Goal: Task Accomplishment & Management: Use online tool/utility

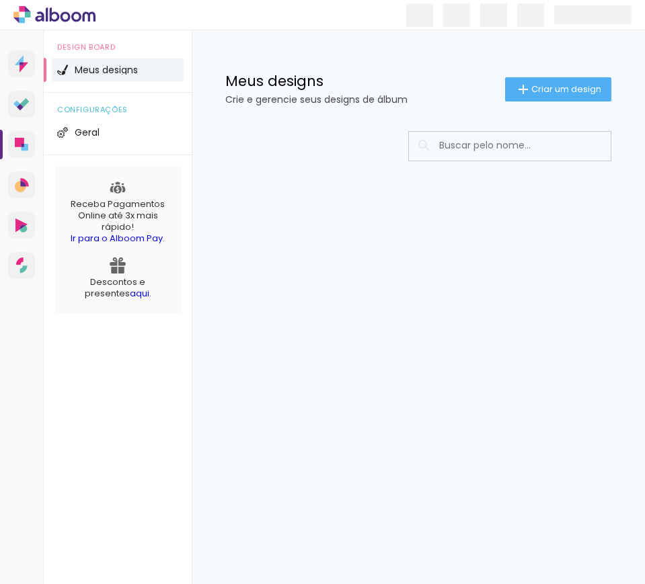
click at [558, 85] on span "Criar um design" at bounding box center [566, 89] width 70 height 9
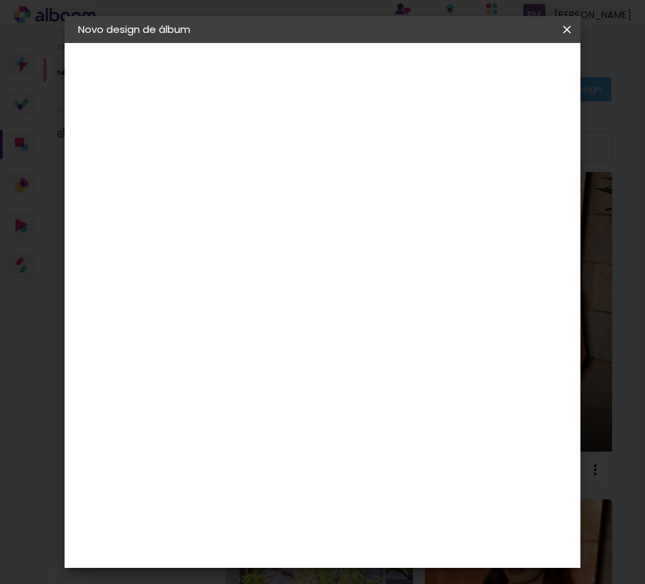
click at [298, 173] on input at bounding box center [298, 180] width 0 height 21
type input "3182 - [PERSON_NAME] - MINIBOOK 70 FOTOS"
type paper-input "3182 - [PERSON_NAME] - MINIBOOK 70 FOTOS"
click at [0, 0] on slot "Avançar" at bounding box center [0, 0] width 0 height 0
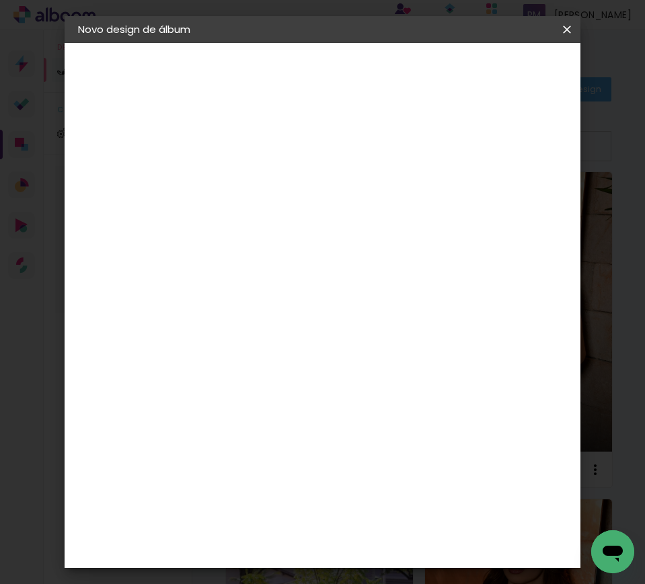
click at [304, 247] on input at bounding box center [332, 255] width 136 height 17
type input "FOTO 15"
type paper-input "FOTO 15"
drag, startPoint x: 327, startPoint y: 294, endPoint x: 412, endPoint y: 280, distance: 85.9
click at [322, 298] on paper-item "Foto 15" at bounding box center [319, 306] width 118 height 35
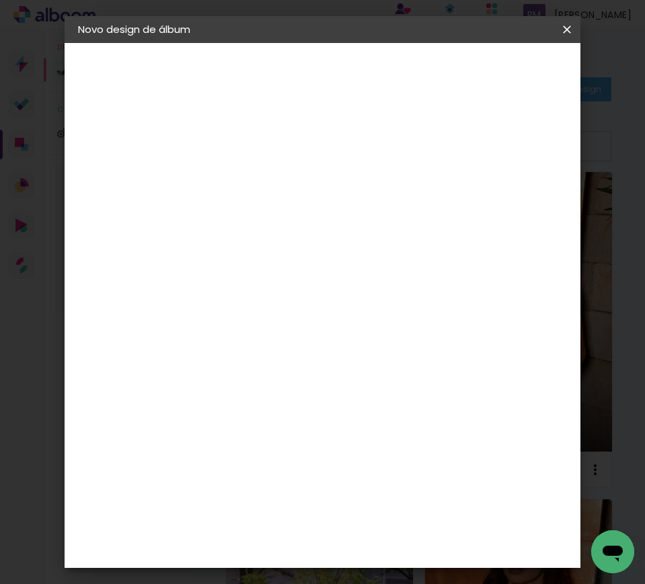
click at [0, 0] on slot "Avançar" at bounding box center [0, 0] width 0 height 0
click at [365, 286] on span "15 × 20" at bounding box center [357, 304] width 63 height 36
drag, startPoint x: 522, startPoint y: 65, endPoint x: 550, endPoint y: 109, distance: 52.6
click at [517, 63] on paper-button "Avançar" at bounding box center [484, 71] width 66 height 23
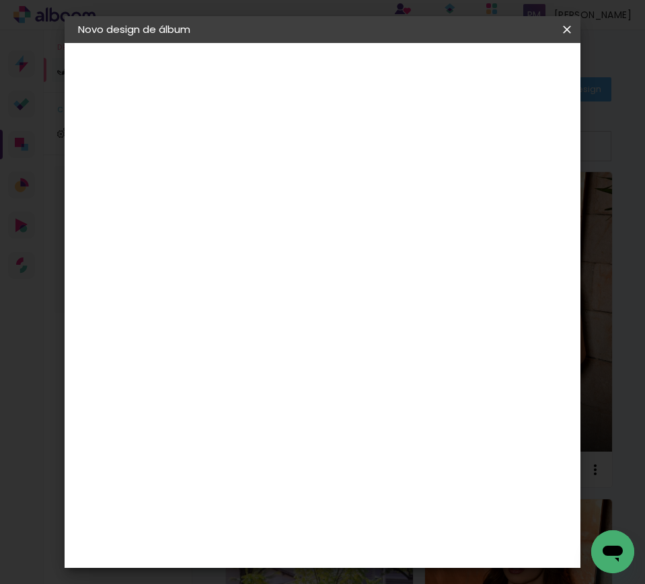
click at [480, 76] on span "Iniciar design" at bounding box center [464, 76] width 31 height 19
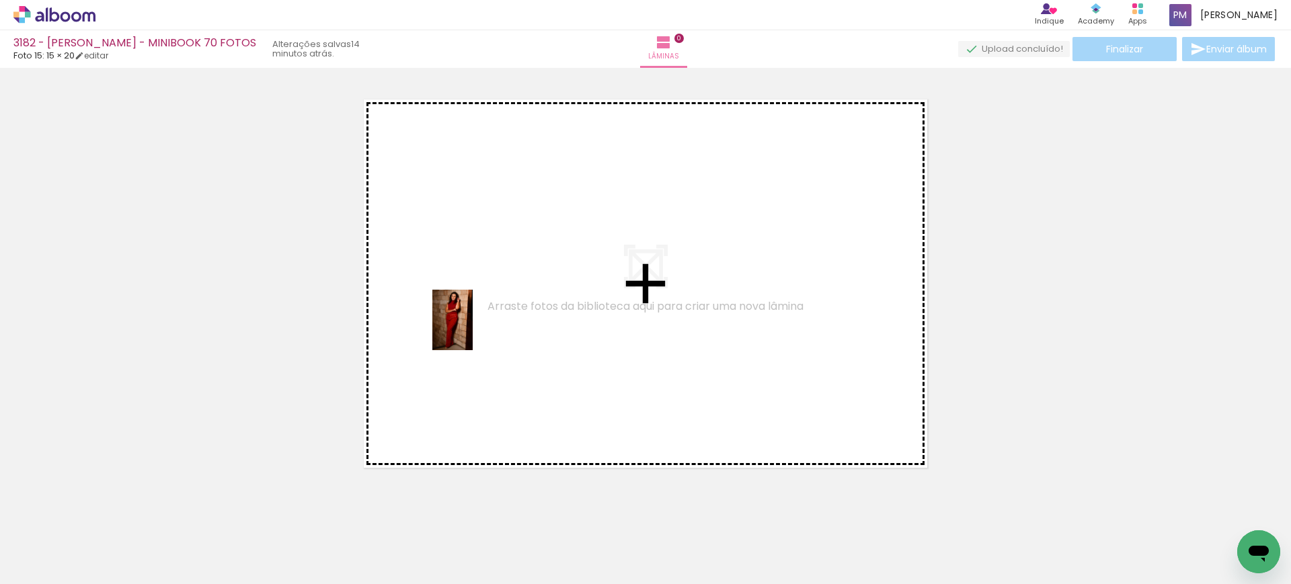
drag, startPoint x: 224, startPoint y: 543, endPoint x: 291, endPoint y: 529, distance: 68.7
click at [471, 332] on quentale-workspace at bounding box center [645, 292] width 1291 height 584
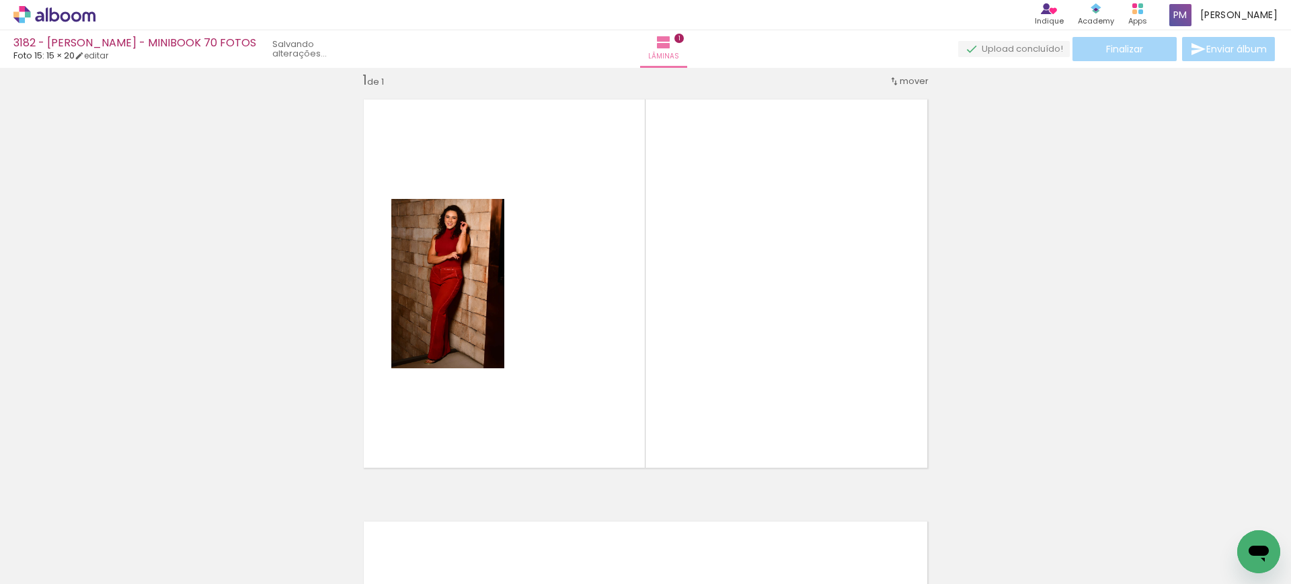
scroll to position [17, 0]
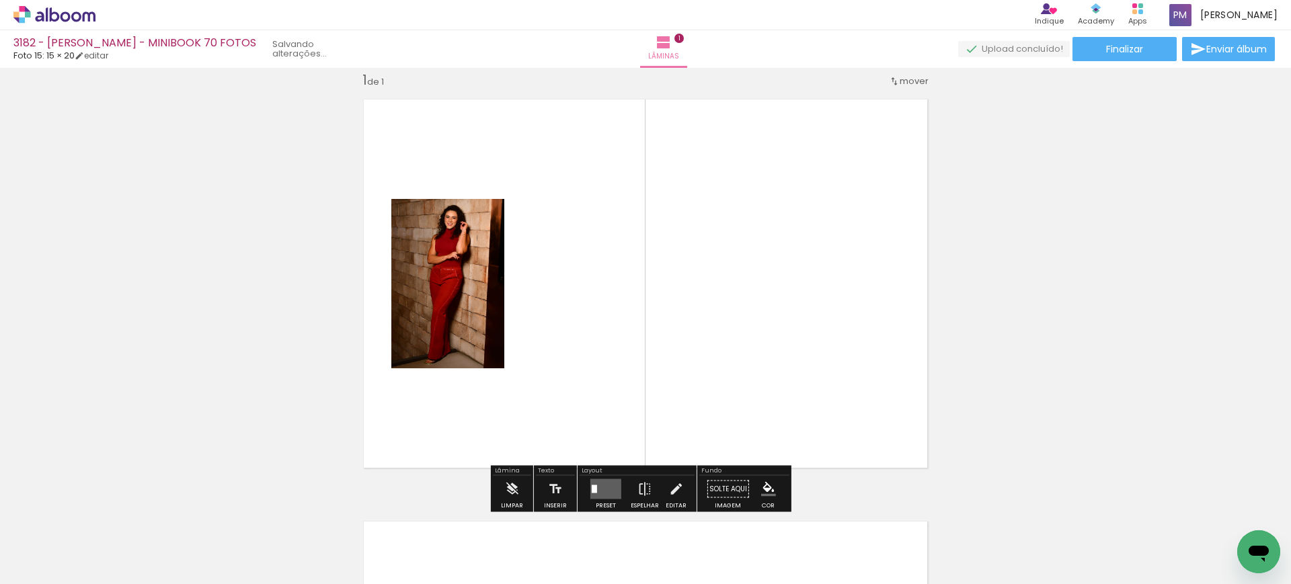
click at [598, 480] on quentale-layouter at bounding box center [605, 489] width 31 height 20
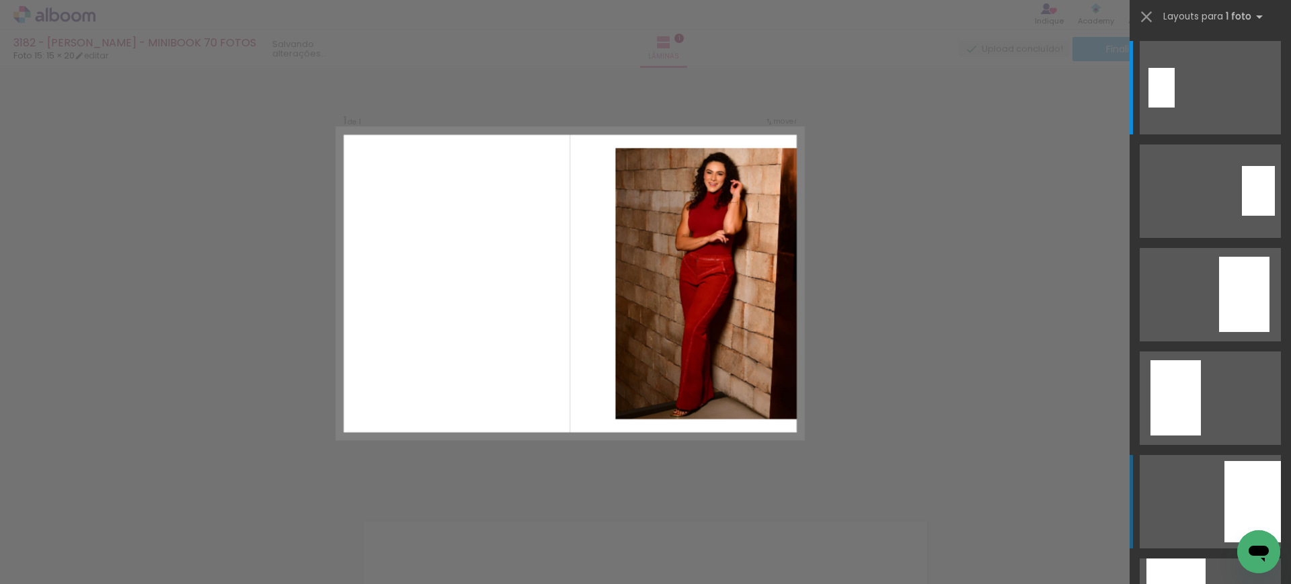
click at [644, 513] on quentale-layouter at bounding box center [1210, 501] width 141 height 93
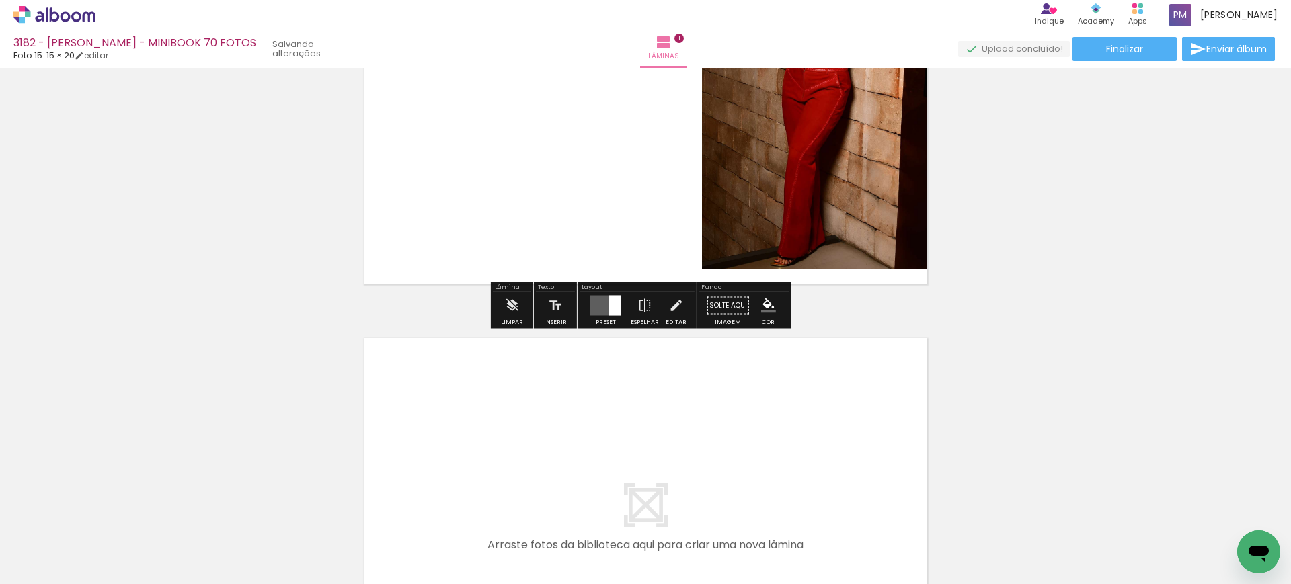
scroll to position [298, 0]
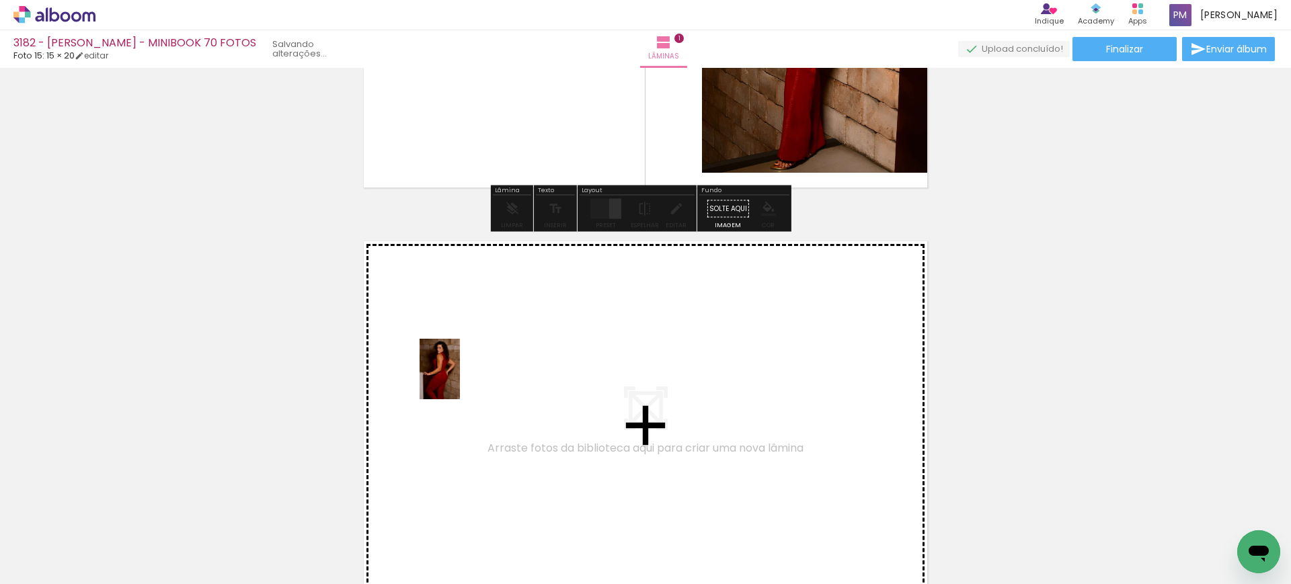
drag, startPoint x: 308, startPoint y: 538, endPoint x: 369, endPoint y: 555, distance: 63.6
click at [454, 380] on quentale-workspace at bounding box center [645, 292] width 1291 height 584
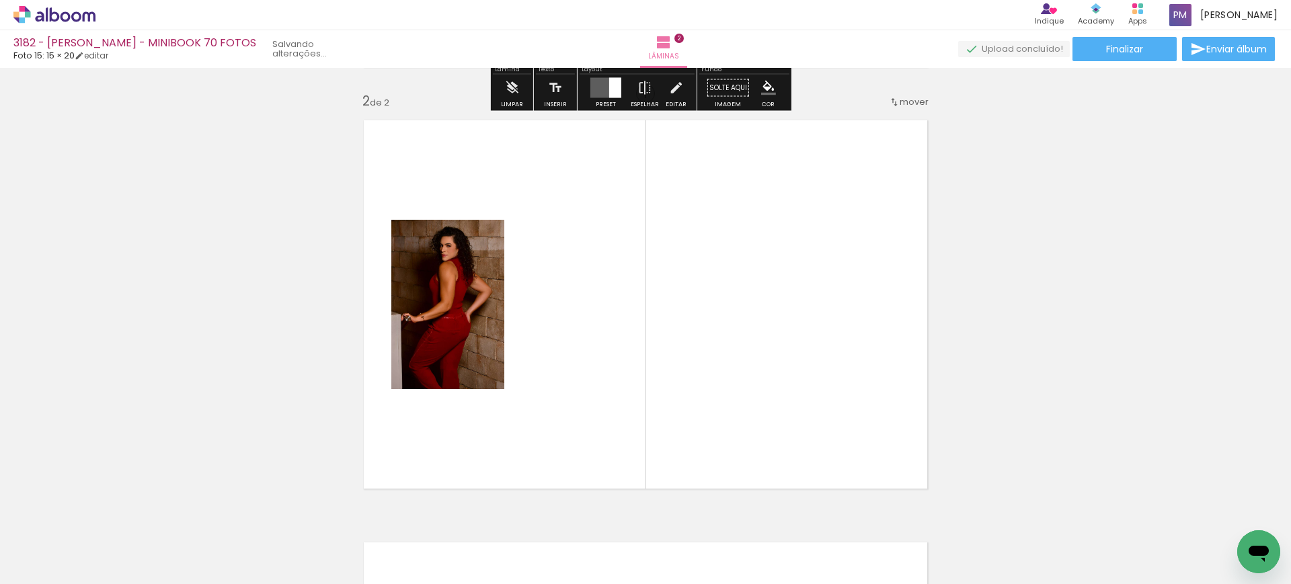
scroll to position [440, 0]
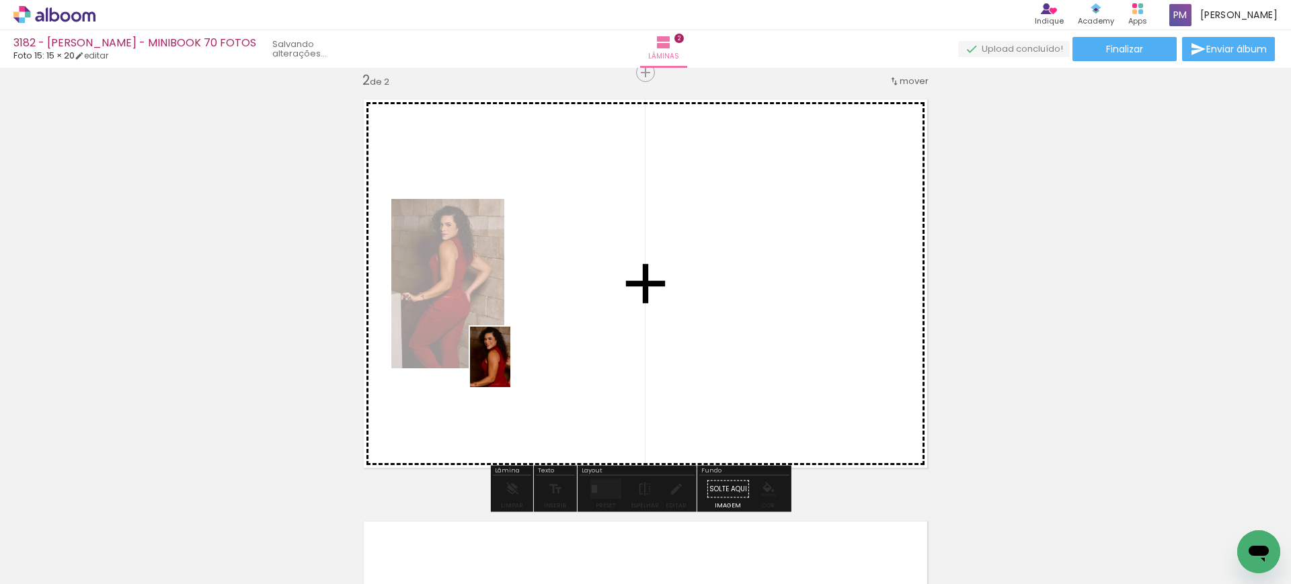
drag, startPoint x: 375, startPoint y: 547, endPoint x: 459, endPoint y: 530, distance: 85.9
click at [512, 367] on quentale-workspace at bounding box center [645, 292] width 1291 height 584
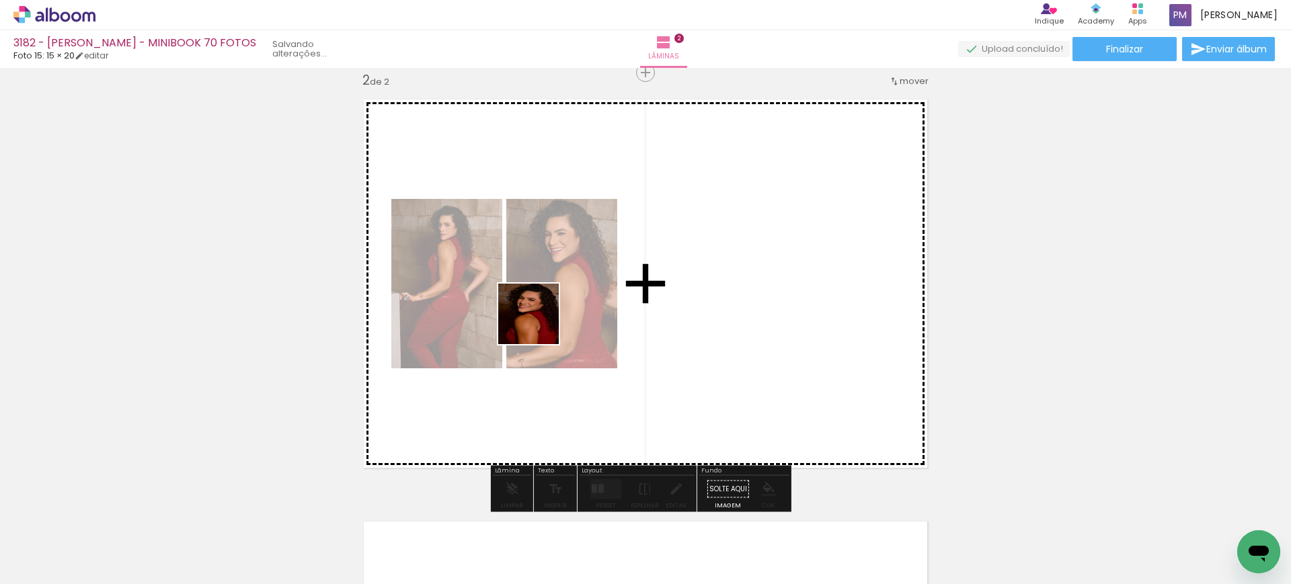
drag, startPoint x: 438, startPoint y: 535, endPoint x: 539, endPoint y: 324, distance: 234.0
click at [539, 324] on quentale-workspace at bounding box center [645, 292] width 1291 height 584
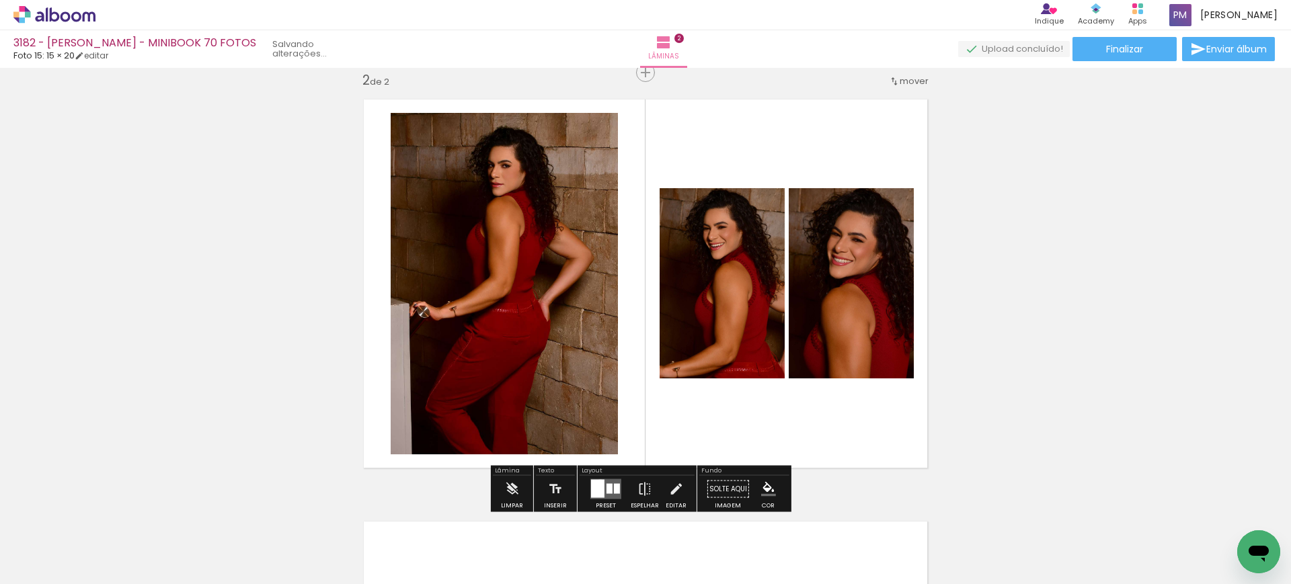
drag, startPoint x: 597, startPoint y: 483, endPoint x: 1027, endPoint y: 393, distance: 439.0
click at [602, 481] on quentale-layouter at bounding box center [605, 489] width 31 height 20
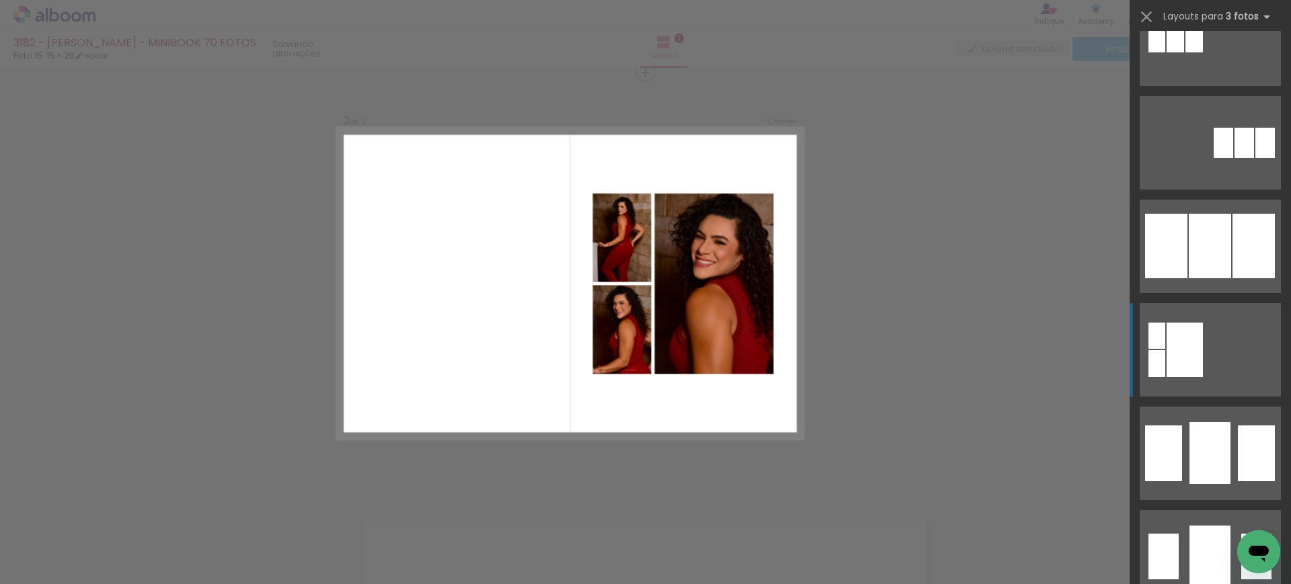
scroll to position [1401, 0]
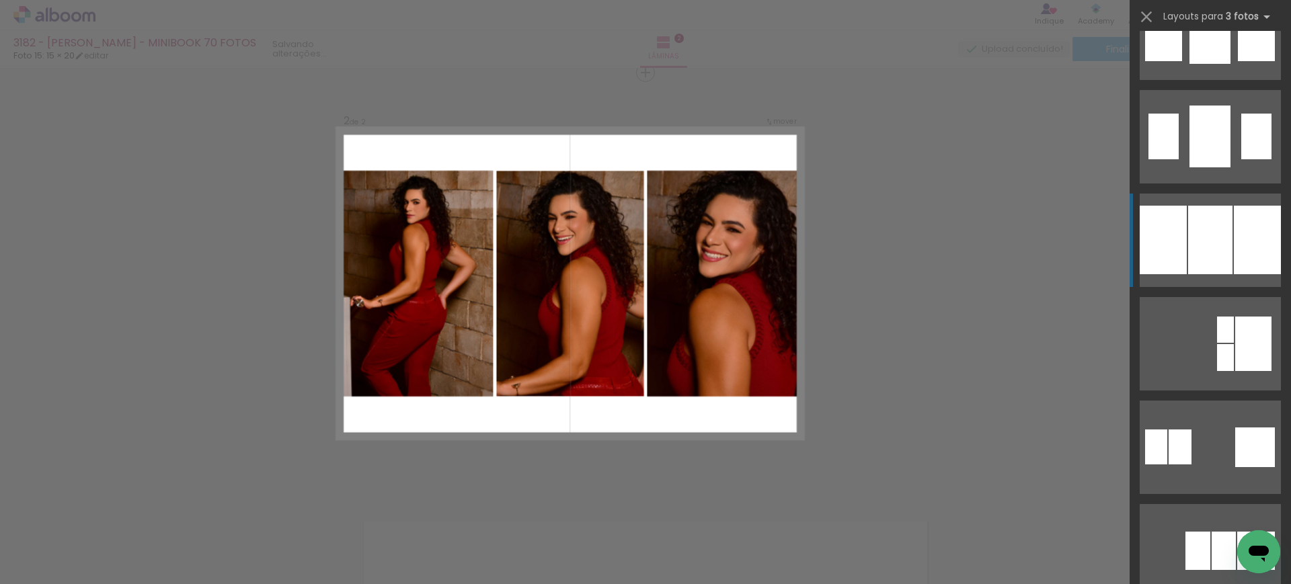
click at [644, 248] on div at bounding box center [1210, 240] width 44 height 69
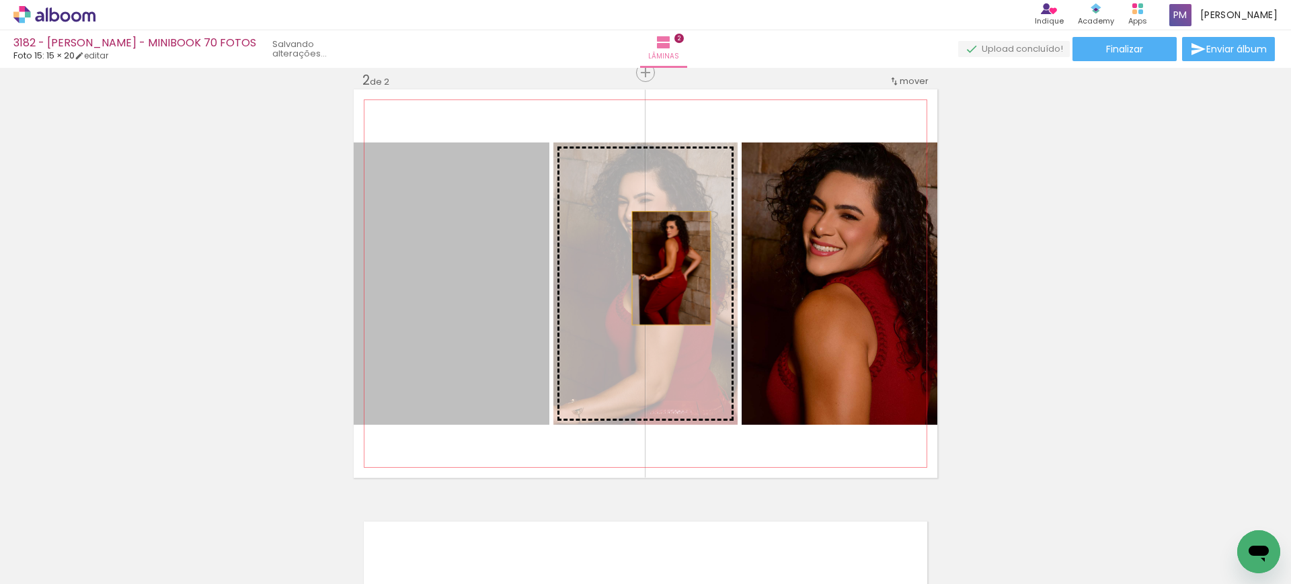
drag, startPoint x: 447, startPoint y: 268, endPoint x: 700, endPoint y: 268, distance: 252.8
click at [0, 0] on slot at bounding box center [0, 0] width 0 height 0
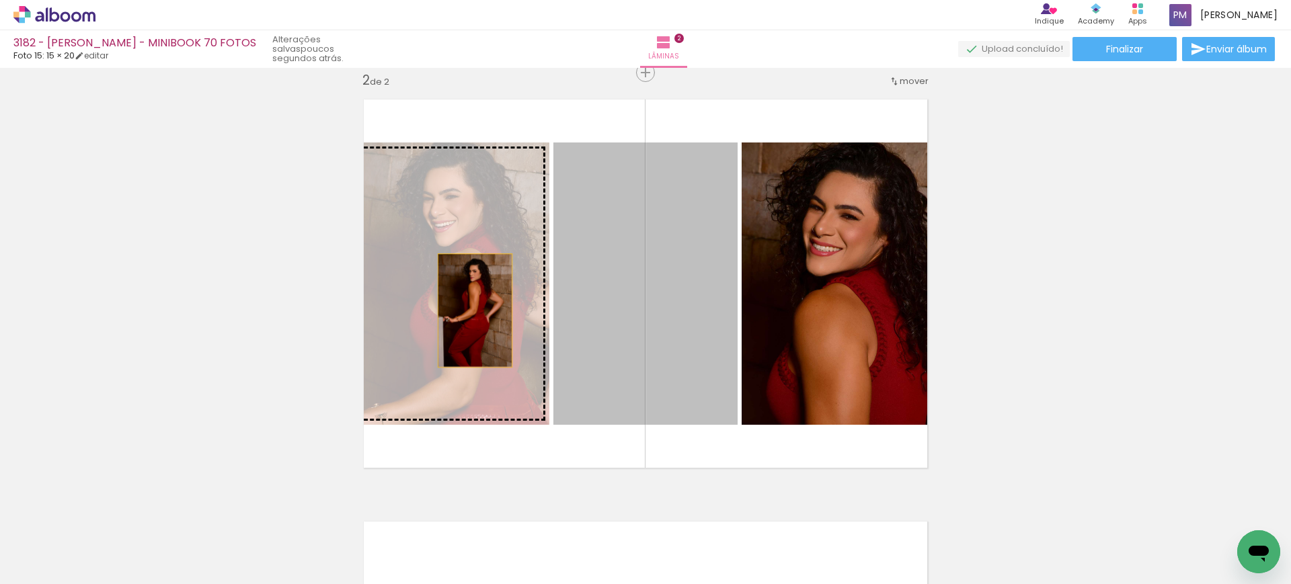
drag, startPoint x: 641, startPoint y: 325, endPoint x: 469, endPoint y: 311, distance: 172.7
click at [0, 0] on slot at bounding box center [0, 0] width 0 height 0
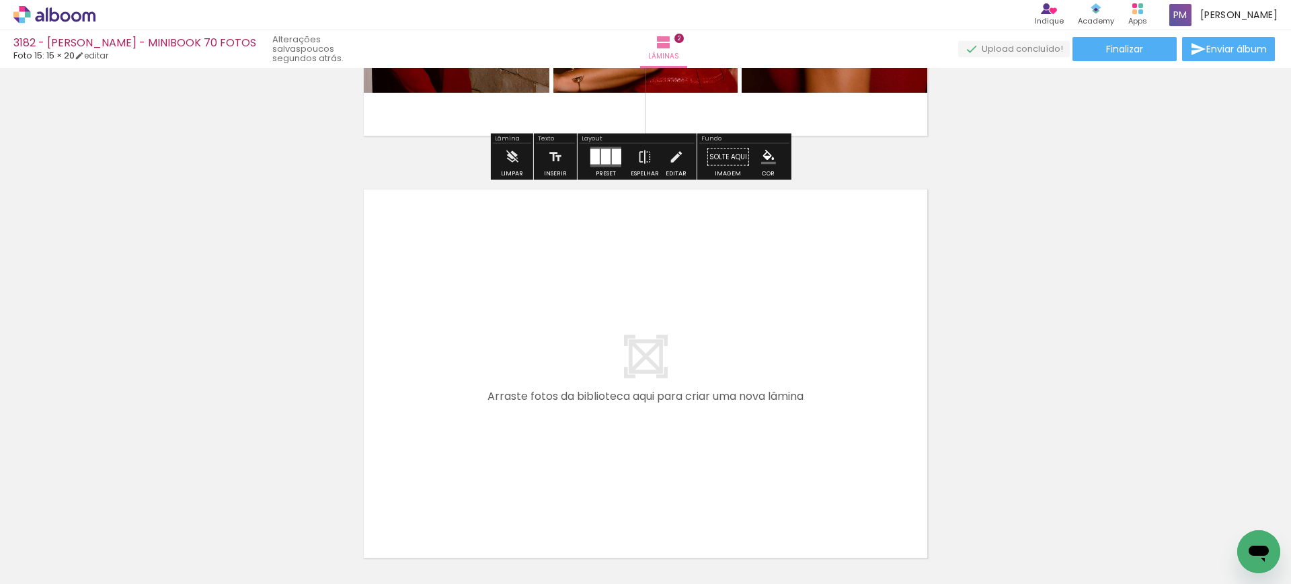
scroll to position [860, 0]
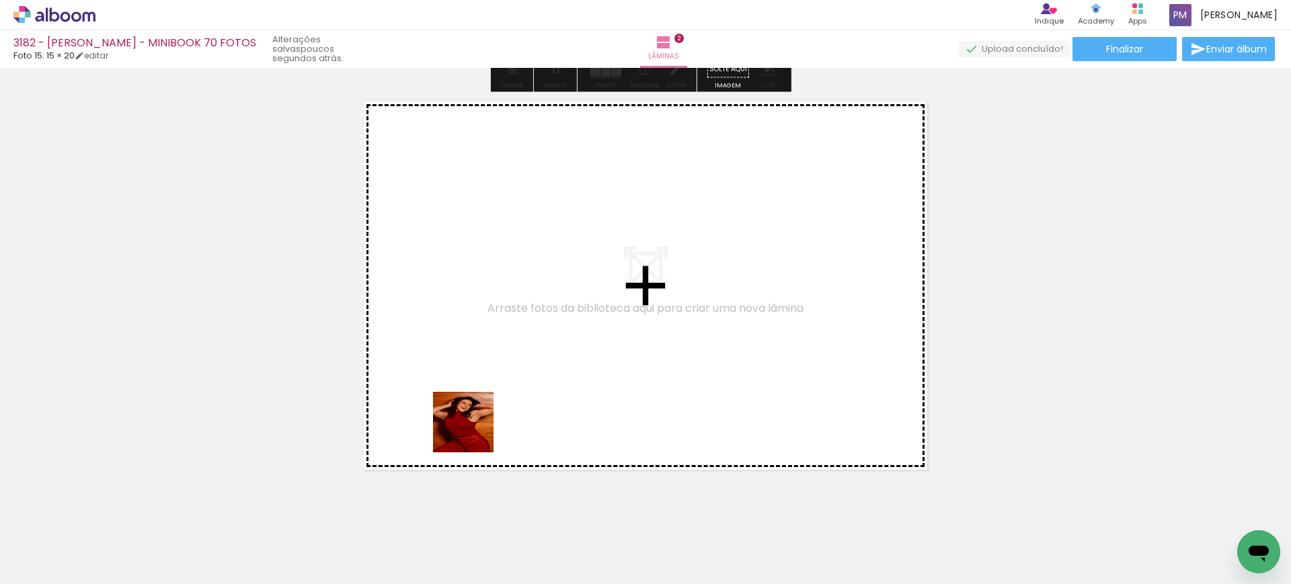
drag, startPoint x: 475, startPoint y: 436, endPoint x: 605, endPoint y: 502, distance: 145.2
click at [485, 416] on quentale-workspace at bounding box center [645, 292] width 1291 height 584
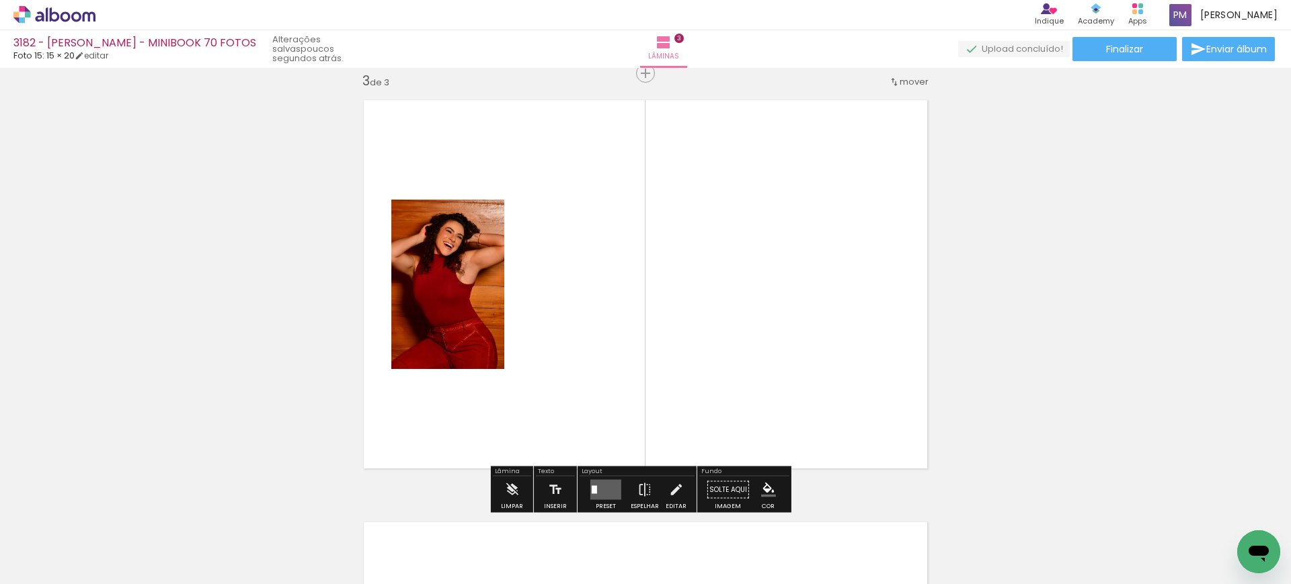
scroll to position [862, 0]
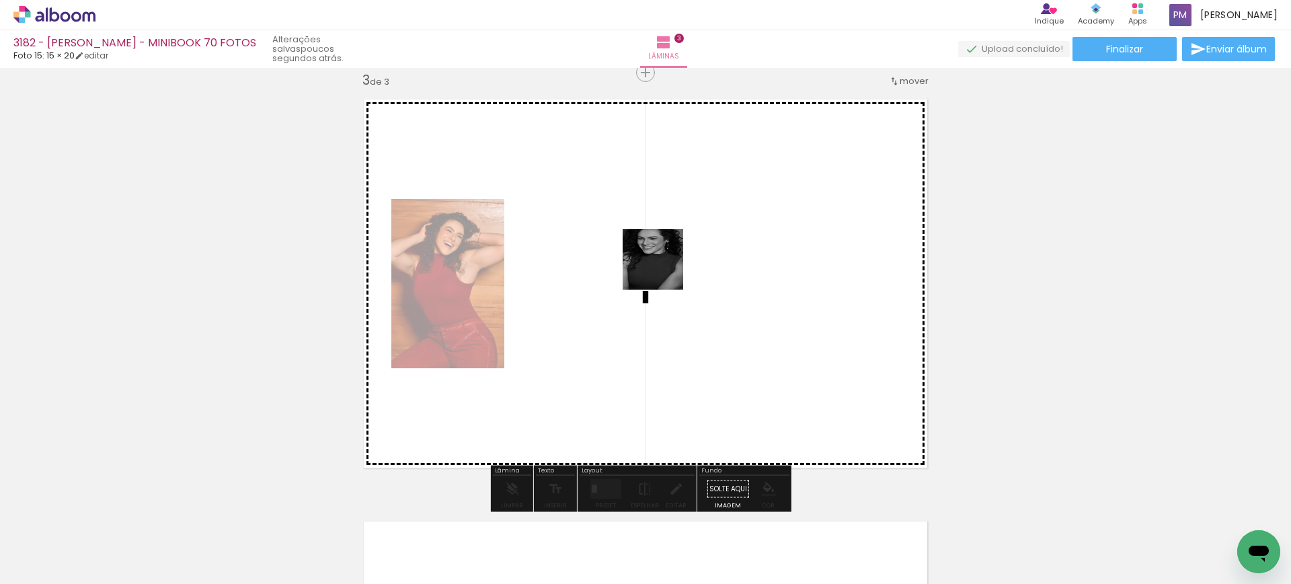
drag, startPoint x: 752, startPoint y: 445, endPoint x: 656, endPoint y: 255, distance: 212.9
click at [644, 255] on quentale-workspace at bounding box center [645, 292] width 1291 height 584
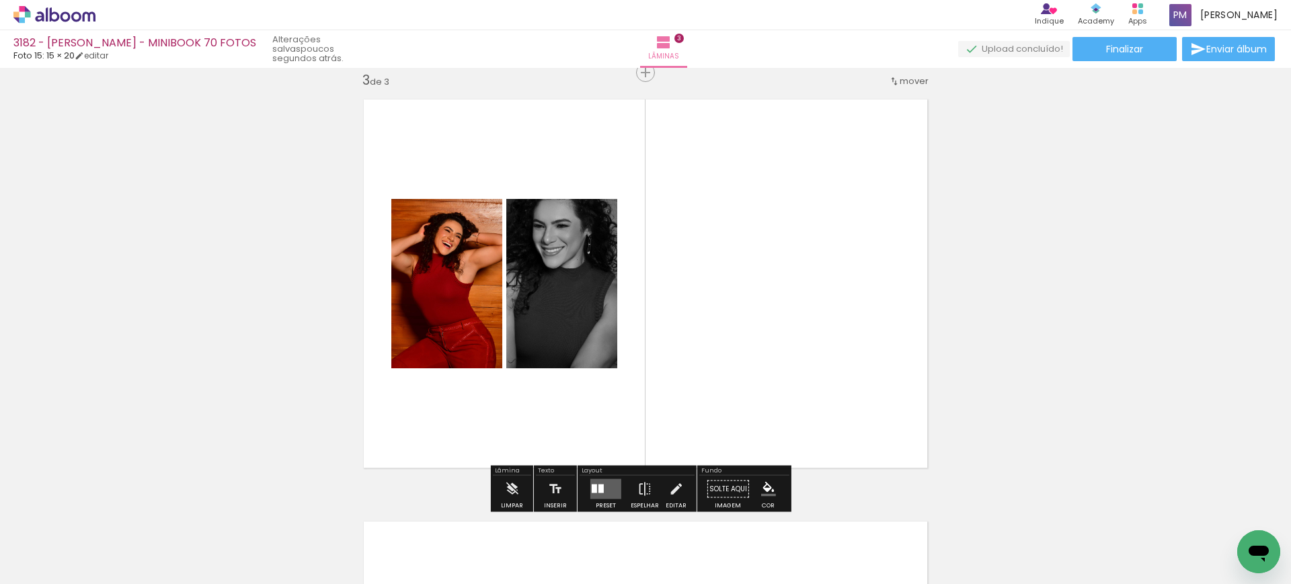
click at [609, 502] on quentale-thumb at bounding box center [586, 538] width 75 height 77
click at [607, 477] on div at bounding box center [606, 489] width 36 height 27
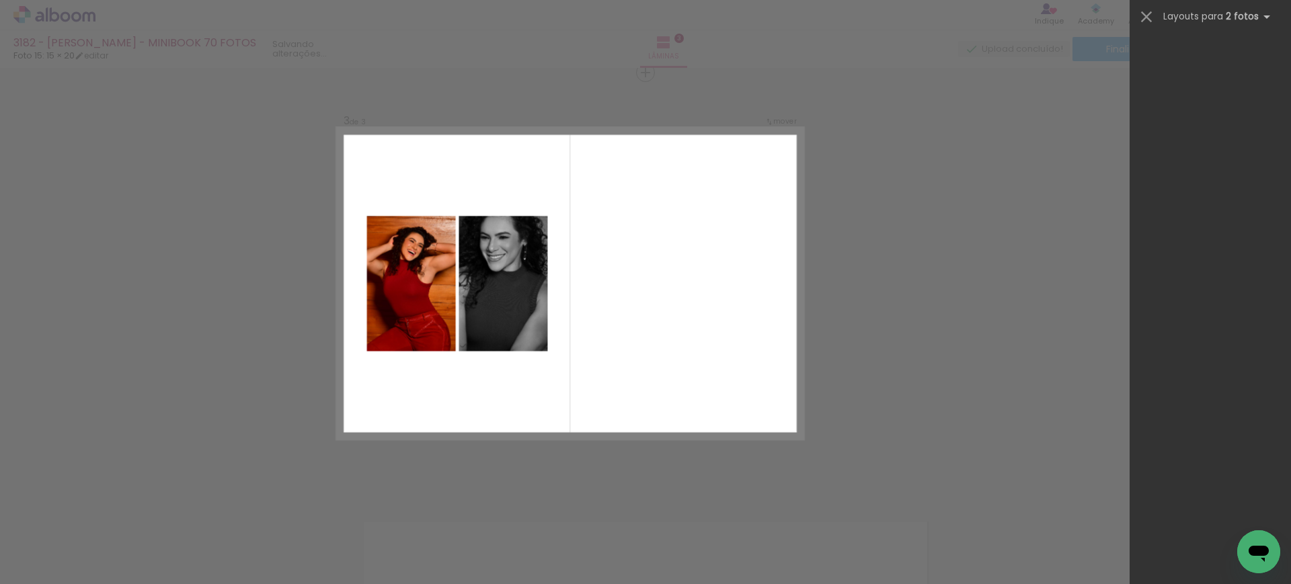
scroll to position [0, 0]
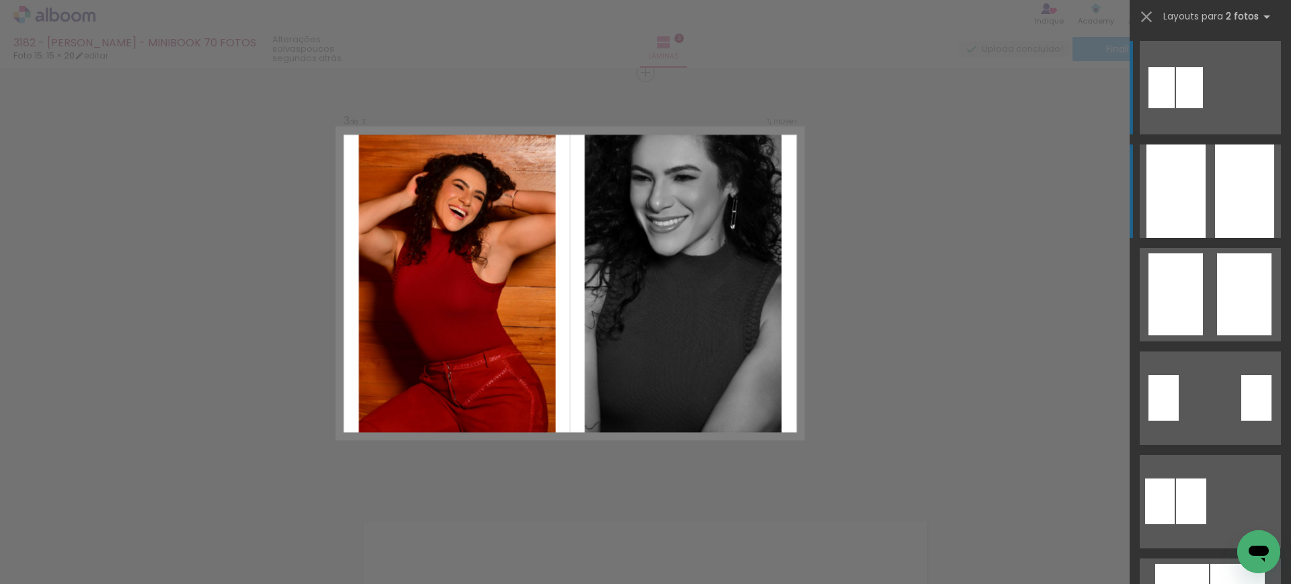
click at [644, 195] on div at bounding box center [1175, 191] width 59 height 93
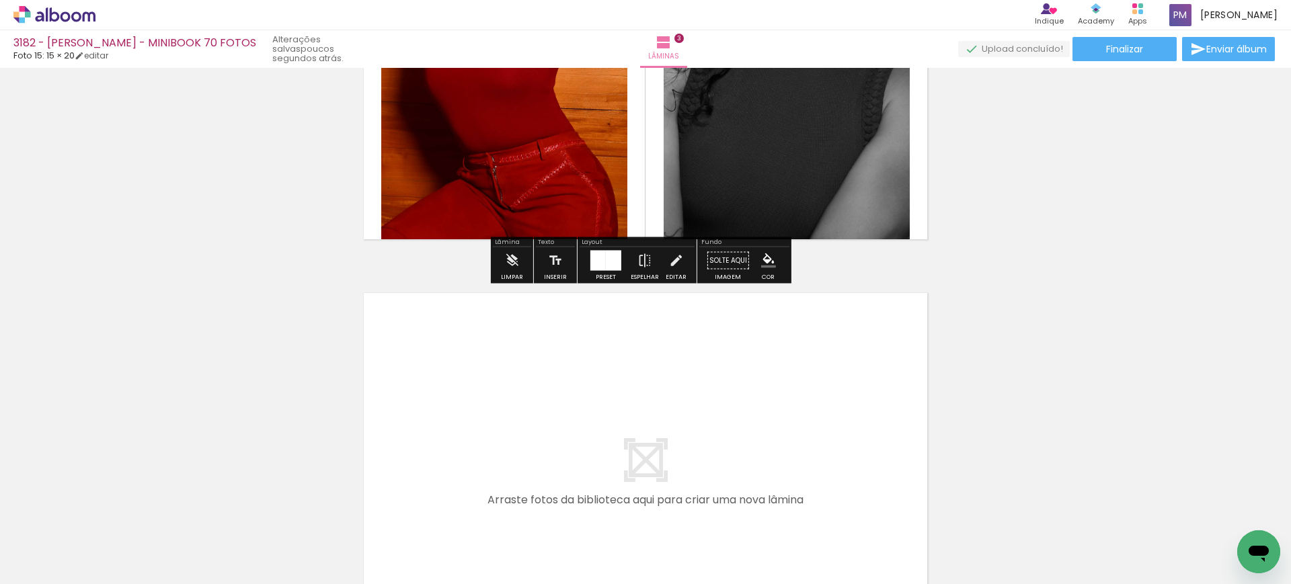
scroll to position [1142, 0]
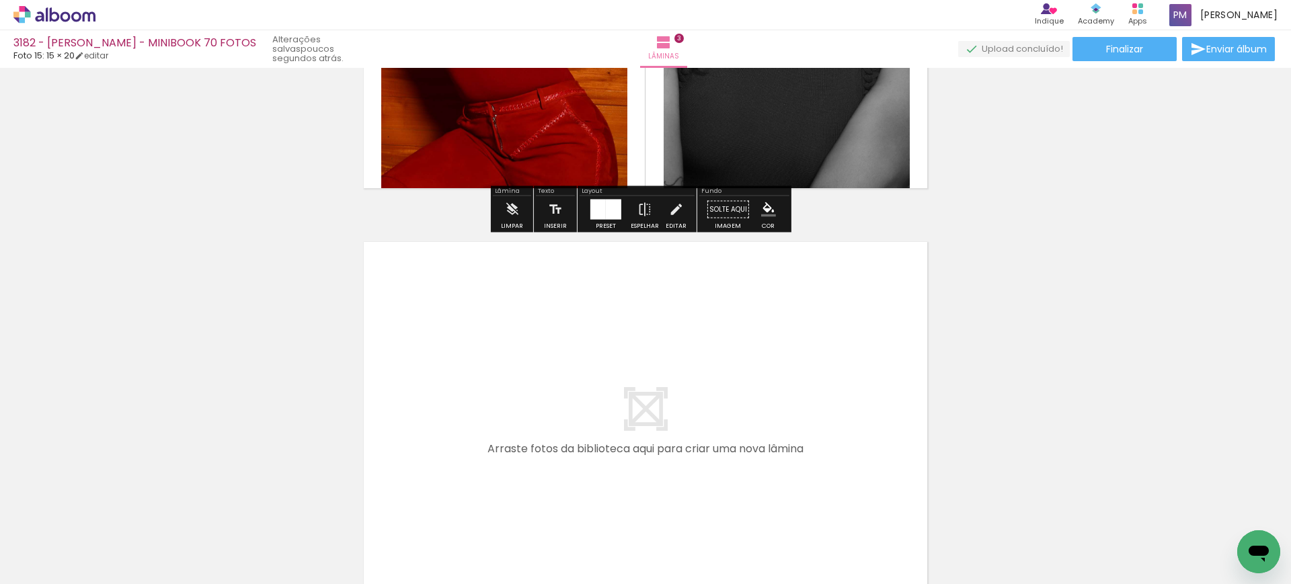
drag, startPoint x: 592, startPoint y: 455, endPoint x: 658, endPoint y: 527, distance: 97.6
click at [596, 371] on quentale-workspace at bounding box center [645, 292] width 1291 height 584
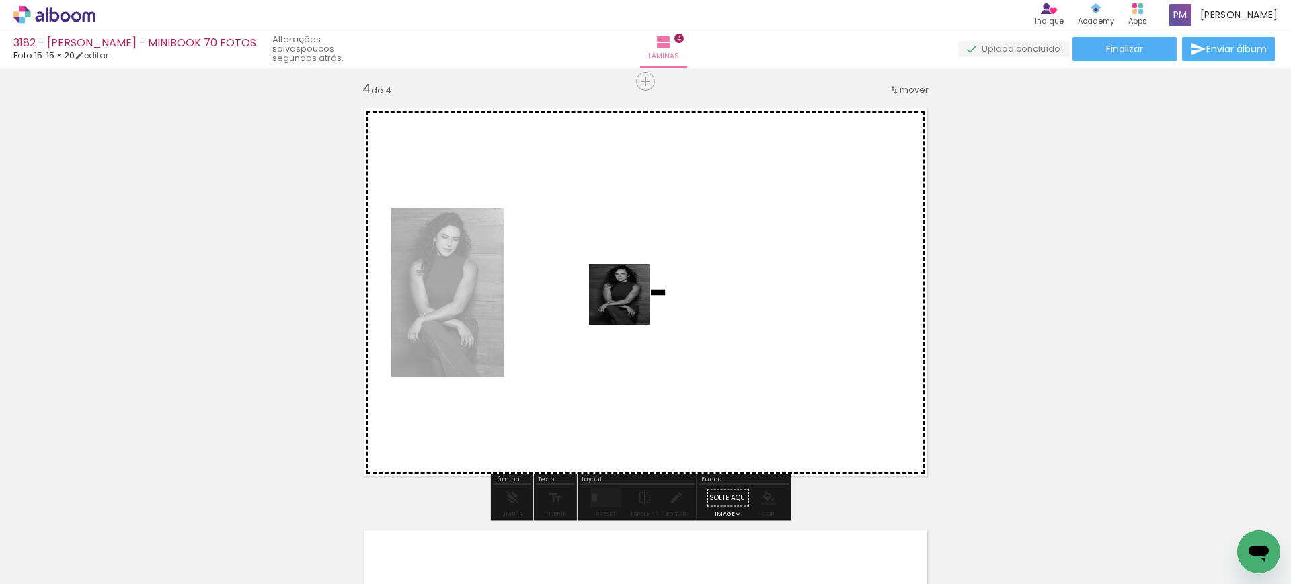
drag, startPoint x: 642, startPoint y: 432, endPoint x: 769, endPoint y: 518, distance: 153.5
click at [629, 304] on quentale-workspace at bounding box center [645, 292] width 1291 height 584
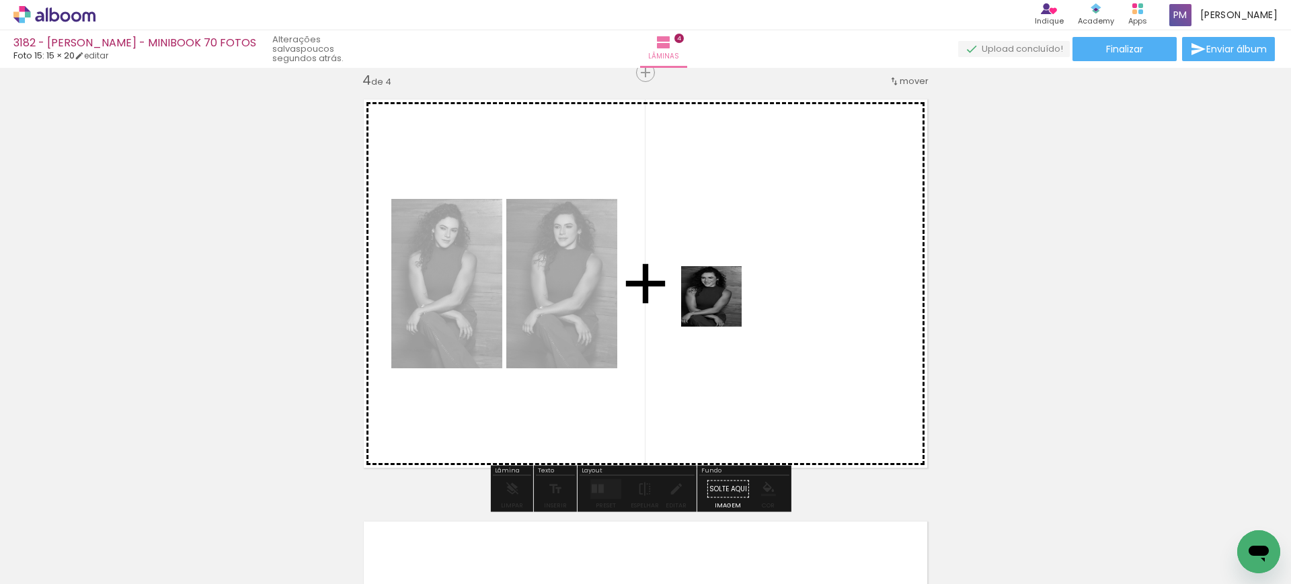
drag, startPoint x: 742, startPoint y: 517, endPoint x: 722, endPoint y: 307, distance: 211.4
click at [644, 307] on quentale-workspace at bounding box center [645, 292] width 1291 height 584
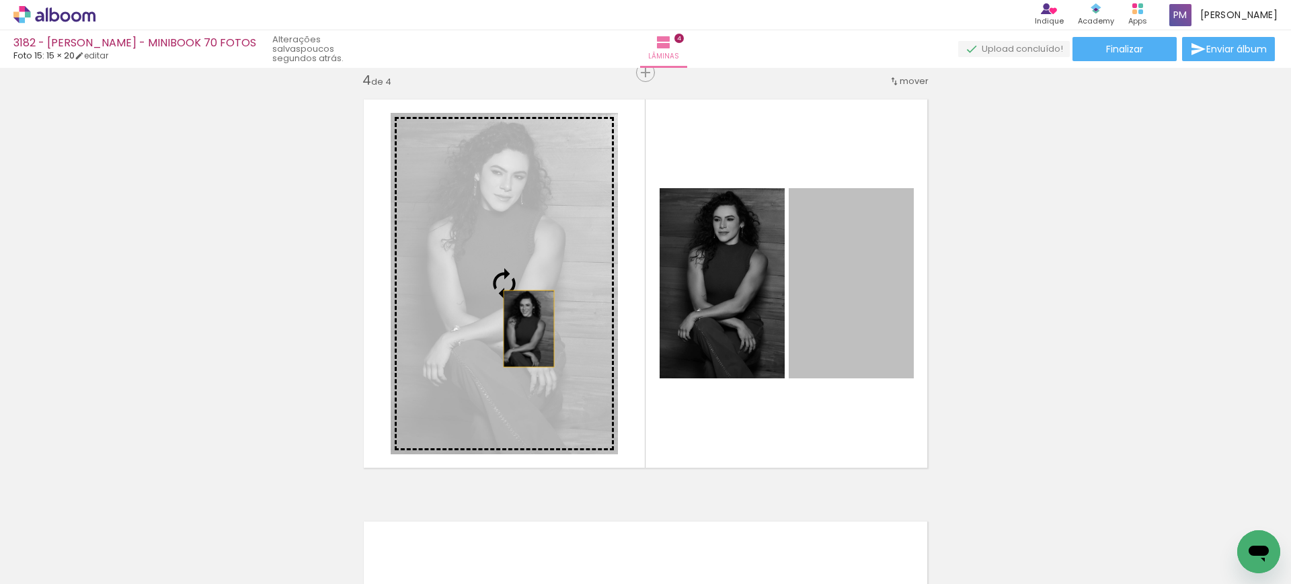
drag, startPoint x: 875, startPoint y: 364, endPoint x: 508, endPoint y: 327, distance: 369.0
click at [0, 0] on slot at bounding box center [0, 0] width 0 height 0
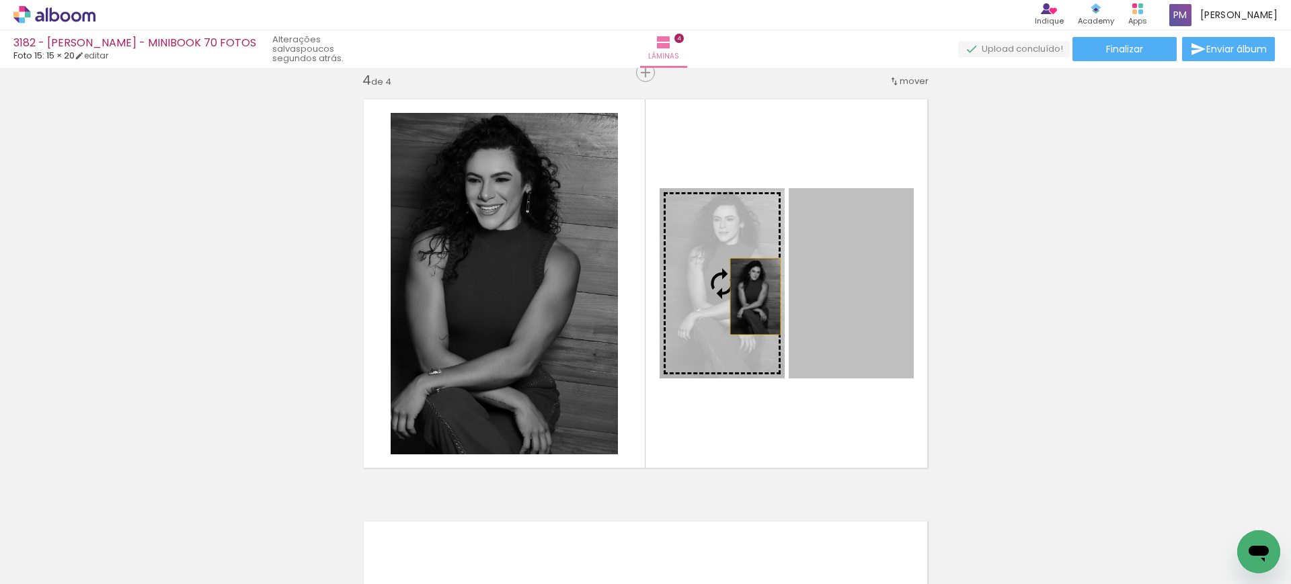
drag, startPoint x: 839, startPoint y: 304, endPoint x: 746, endPoint y: 296, distance: 92.5
click at [0, 0] on slot at bounding box center [0, 0] width 0 height 0
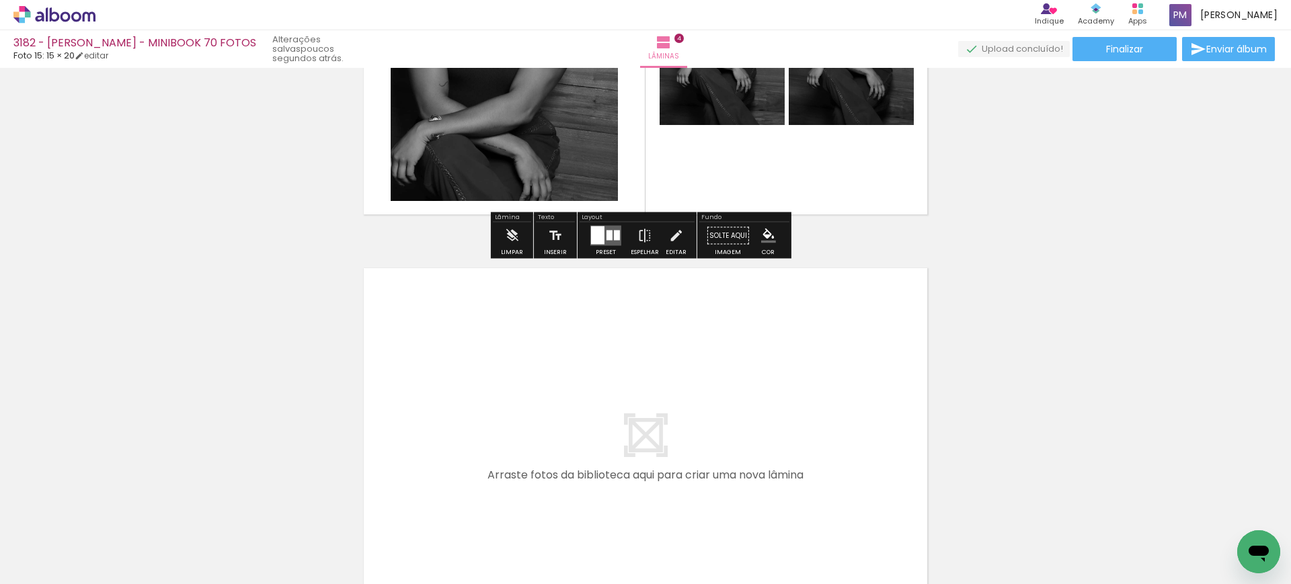
scroll to position [1565, 0]
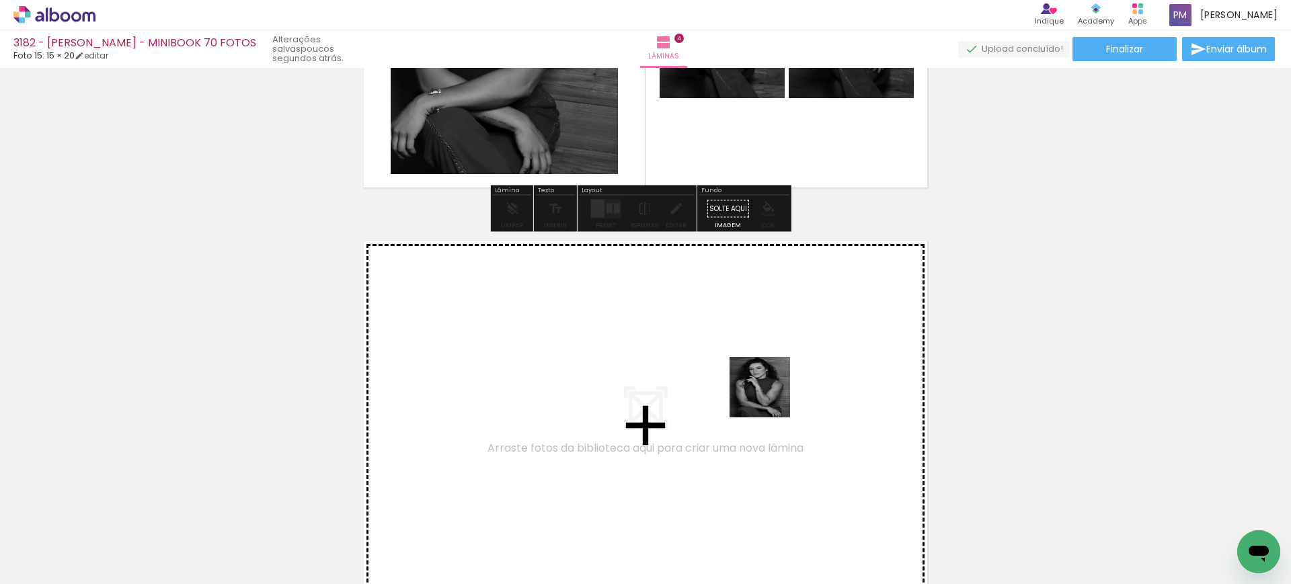
drag, startPoint x: 900, startPoint y: 515, endPoint x: 741, endPoint y: 375, distance: 211.5
click at [644, 375] on quentale-workspace at bounding box center [645, 292] width 1291 height 584
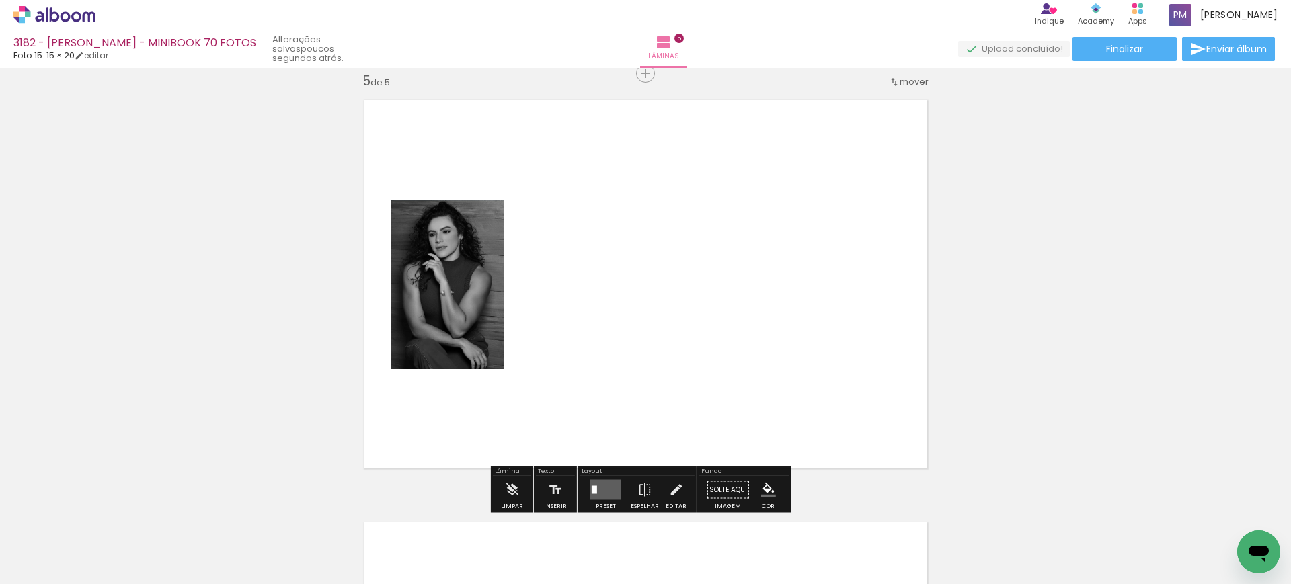
scroll to position [1707, 0]
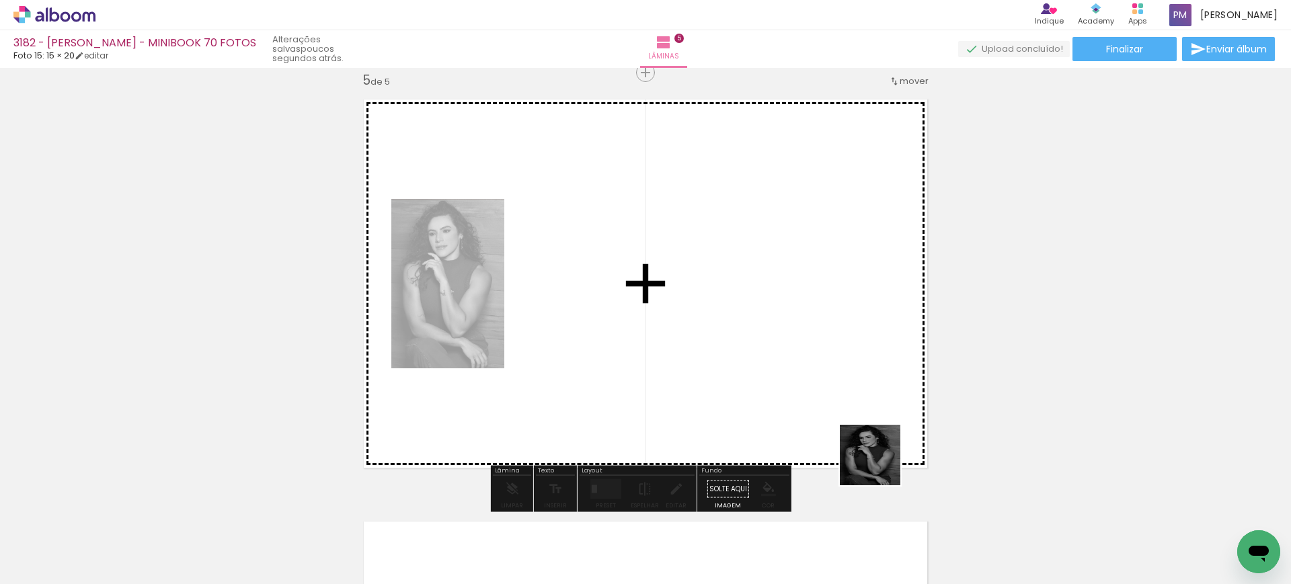
drag, startPoint x: 962, startPoint y: 540, endPoint x: 778, endPoint y: 368, distance: 251.7
click at [644, 368] on quentale-workspace at bounding box center [645, 292] width 1291 height 584
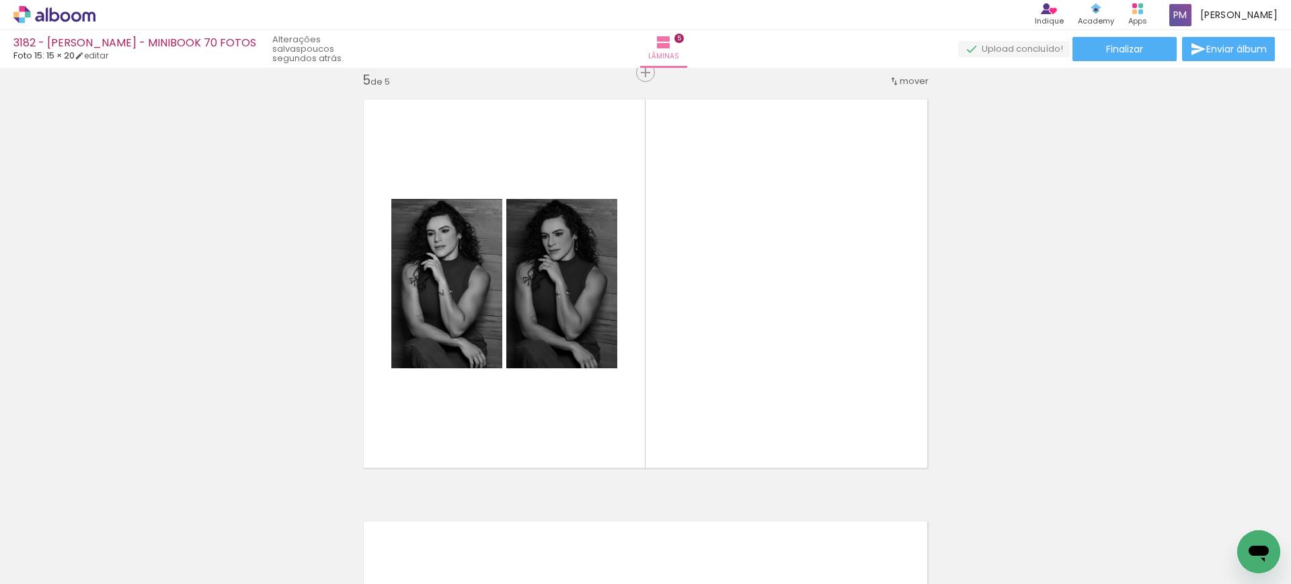
scroll to position [0, 444]
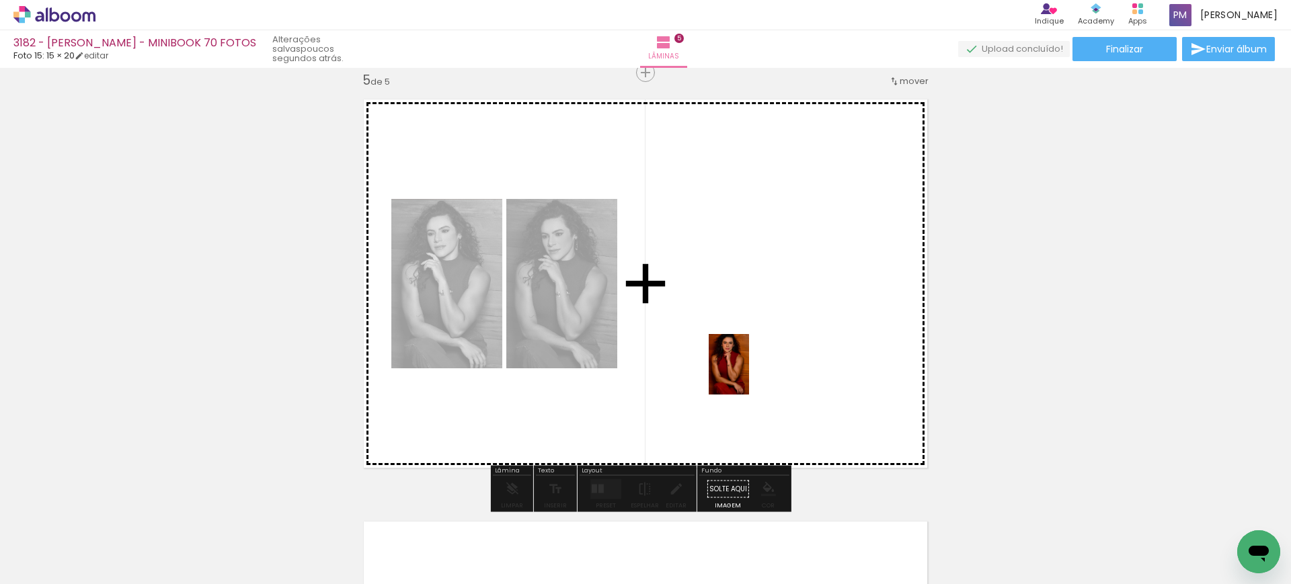
drag, startPoint x: 595, startPoint y: 561, endPoint x: 755, endPoint y: 380, distance: 241.5
click at [644, 373] on quentale-workspace at bounding box center [645, 292] width 1291 height 584
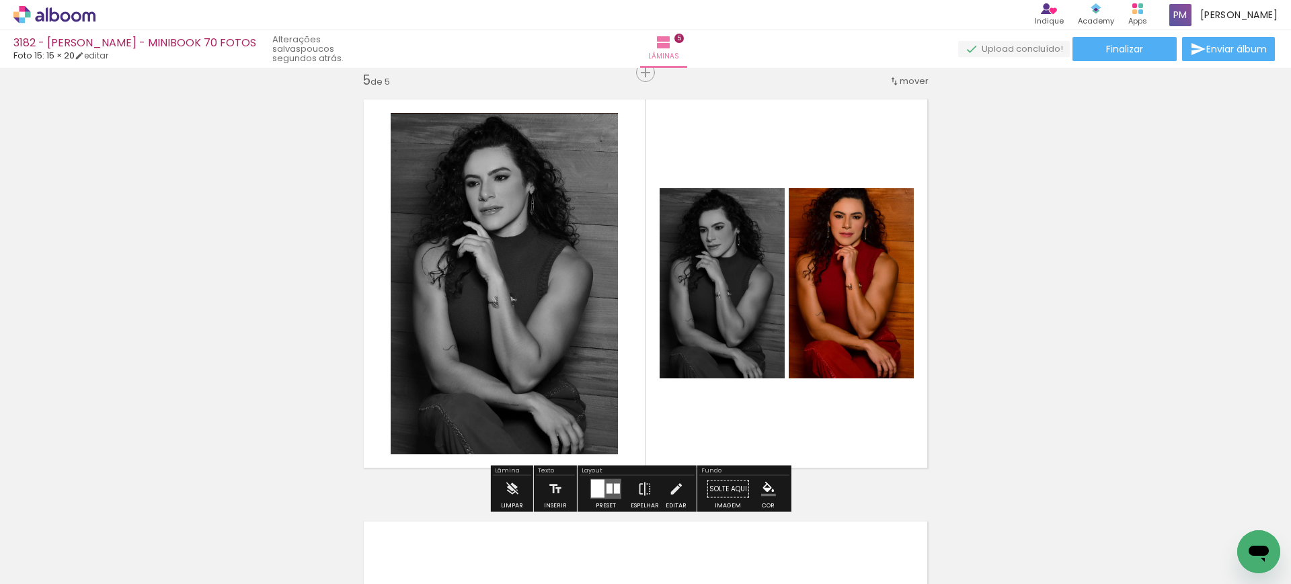
click at [607, 484] on div at bounding box center [610, 489] width 6 height 10
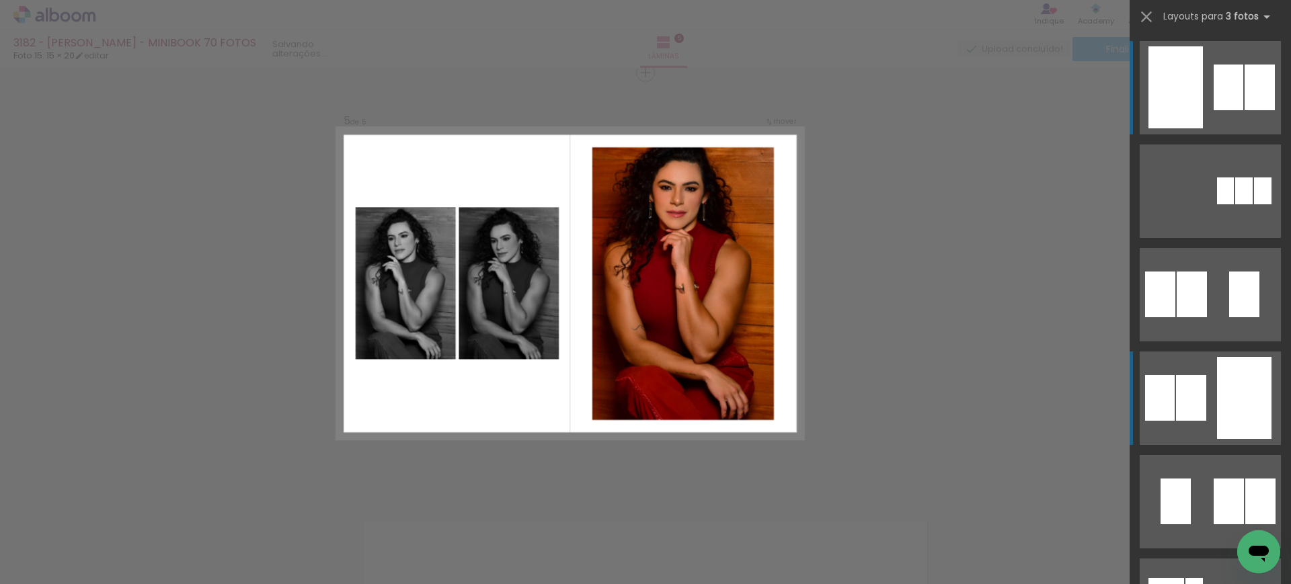
click at [644, 389] on div at bounding box center [1244, 398] width 54 height 82
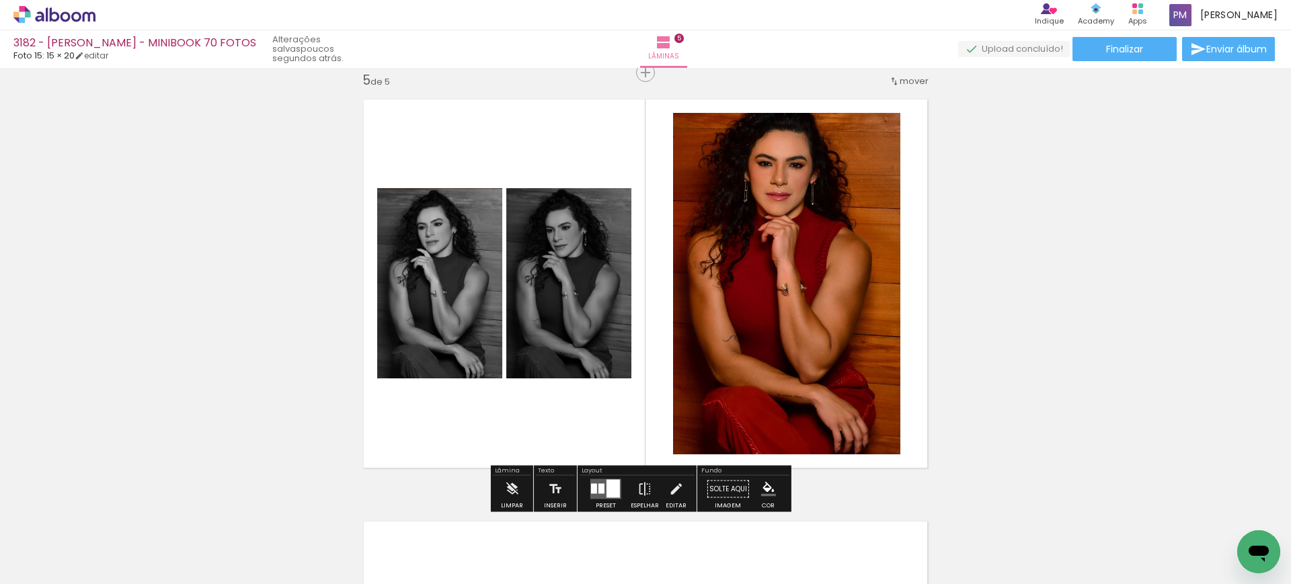
click at [0, 0] on slot "P&B" at bounding box center [0, 0] width 0 height 0
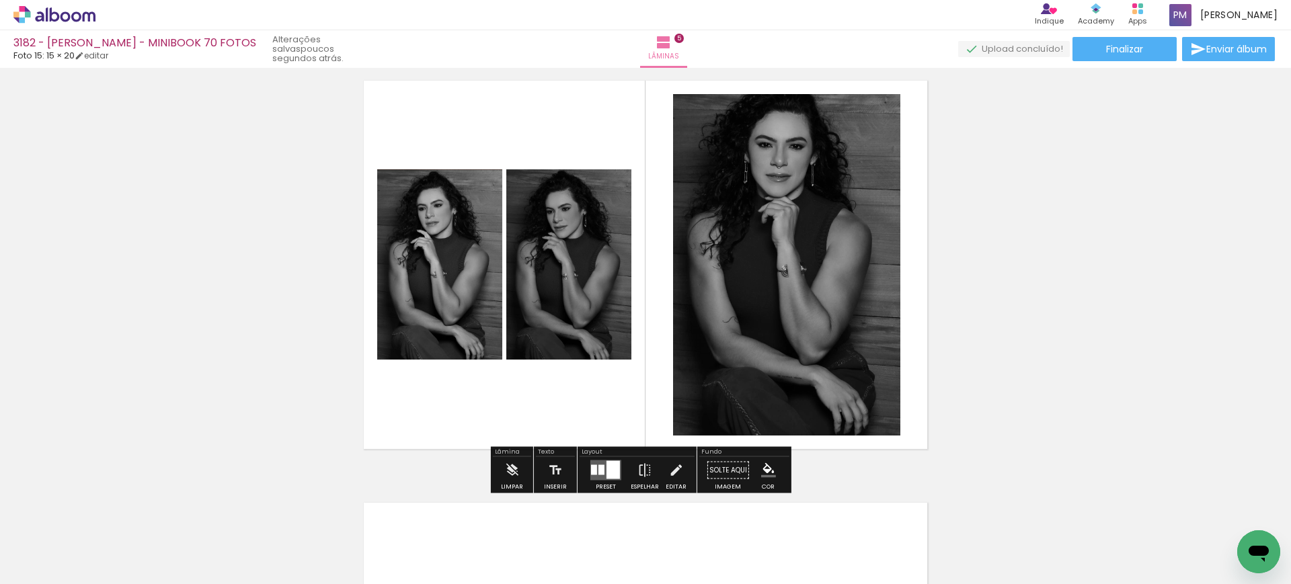
scroll to position [1961, 0]
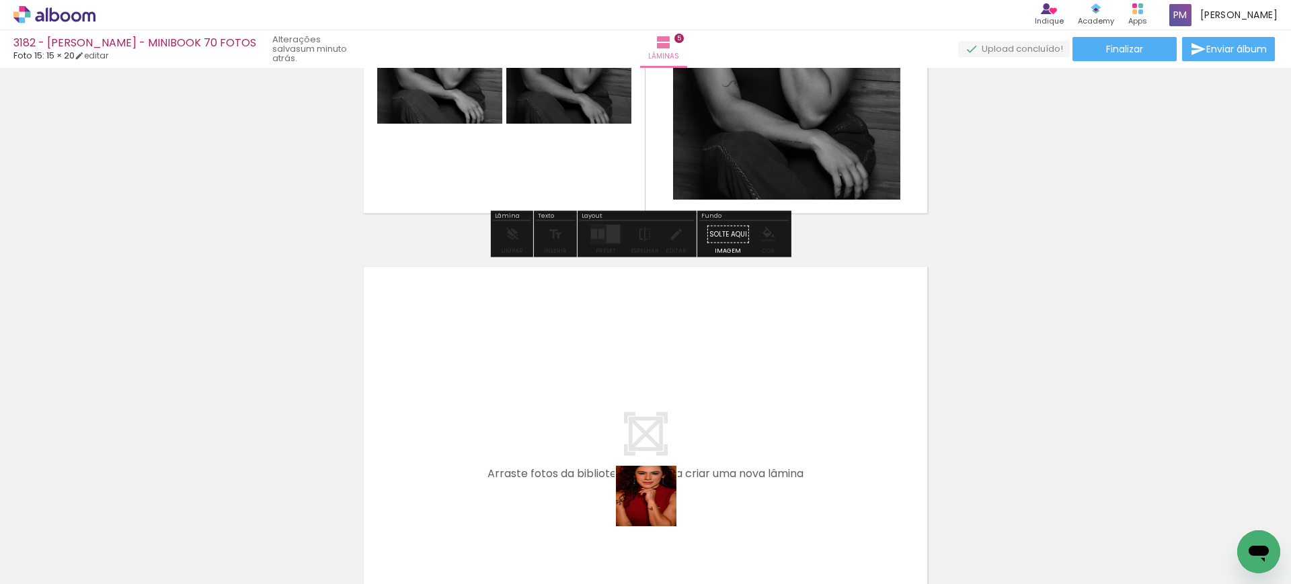
drag, startPoint x: 670, startPoint y: 536, endPoint x: 626, endPoint y: 442, distance: 103.5
click at [626, 442] on quentale-workspace at bounding box center [645, 292] width 1291 height 584
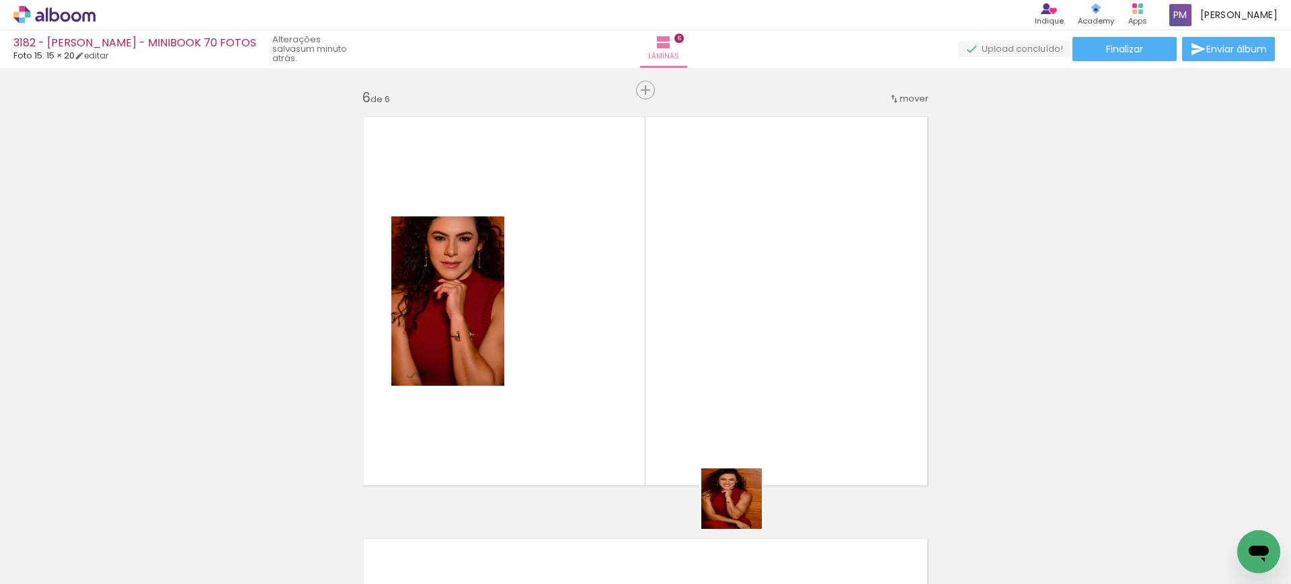
scroll to position [2129, 0]
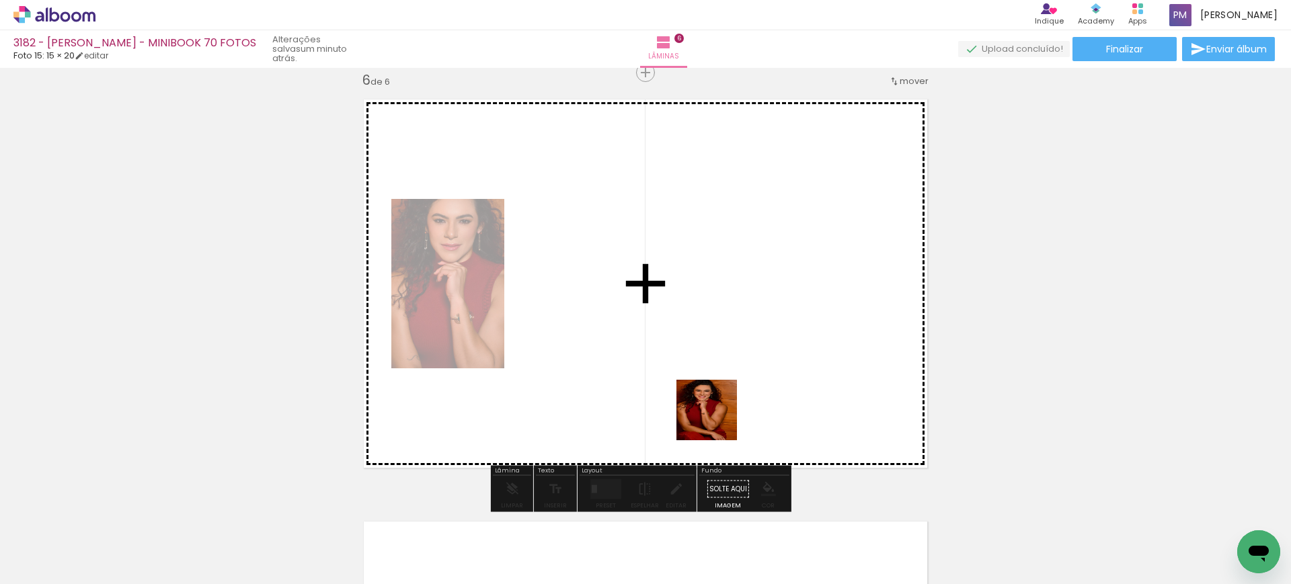
drag, startPoint x: 742, startPoint y: 509, endPoint x: 717, endPoint y: 420, distance: 92.2
click at [644, 420] on quentale-workspace at bounding box center [645, 292] width 1291 height 584
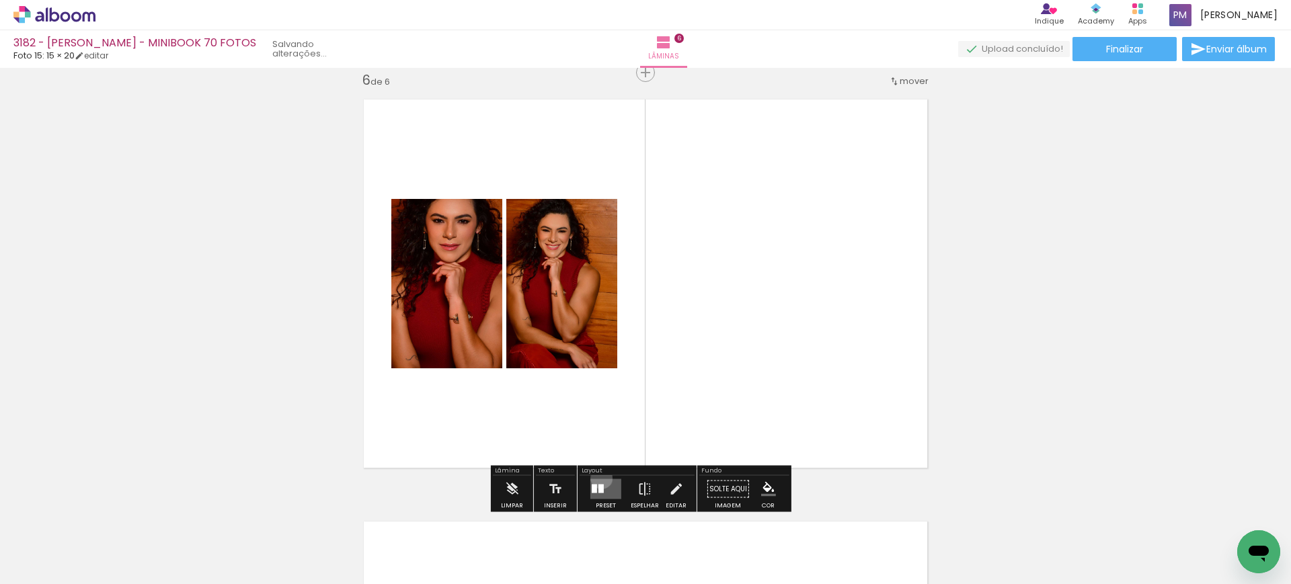
click at [598, 479] on quentale-layouter at bounding box center [605, 489] width 31 height 20
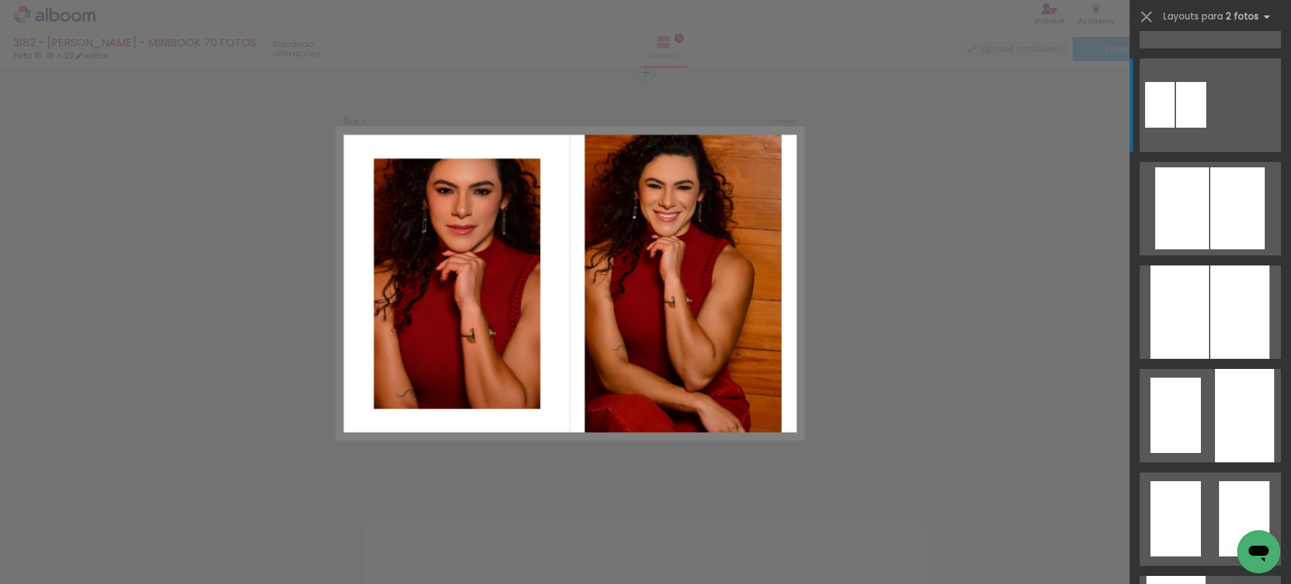
scroll to position [420, 0]
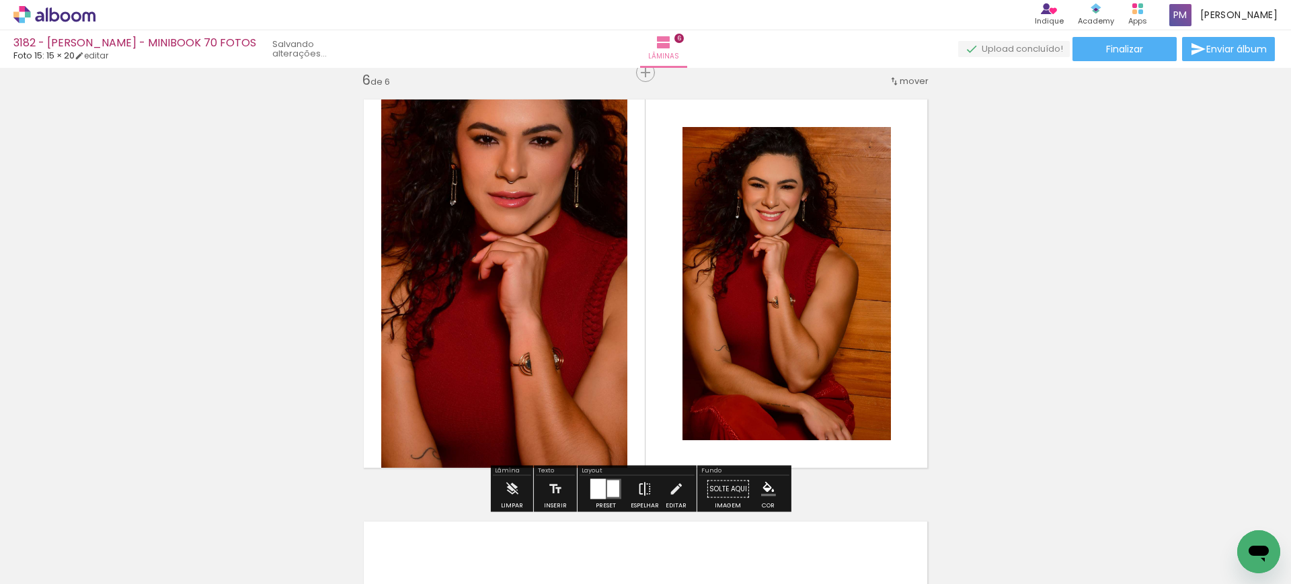
click at [642, 488] on iron-icon at bounding box center [644, 489] width 15 height 27
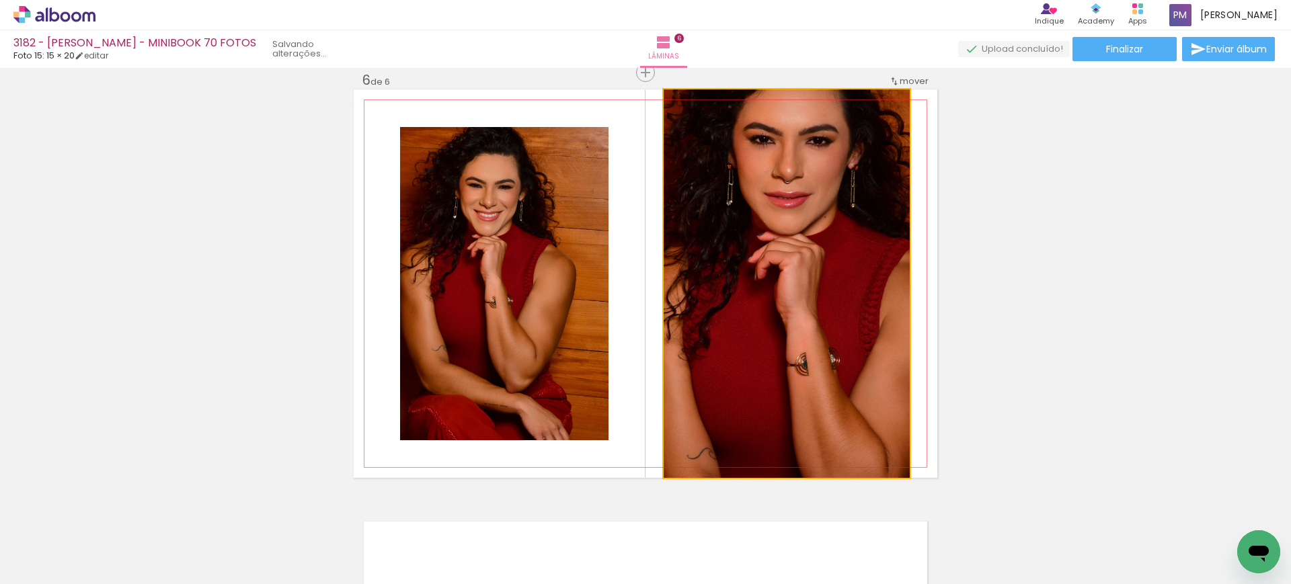
drag, startPoint x: 748, startPoint y: 343, endPoint x: 503, endPoint y: 329, distance: 245.1
click at [0, 0] on slot at bounding box center [0, 0] width 0 height 0
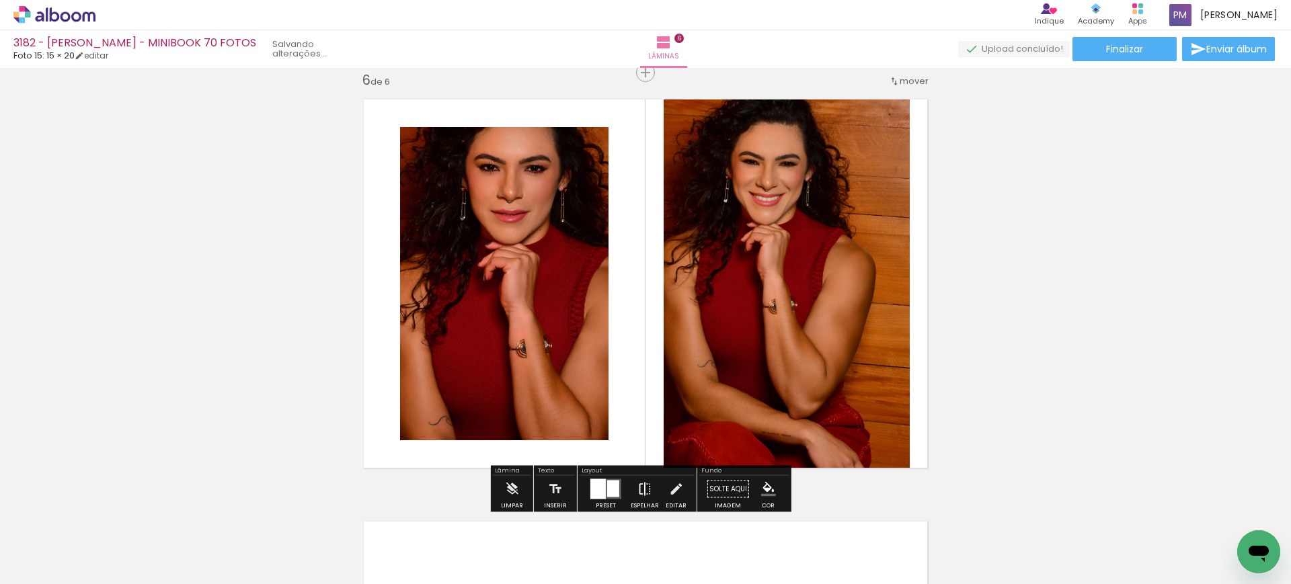
click at [637, 489] on iron-icon at bounding box center [644, 489] width 15 height 27
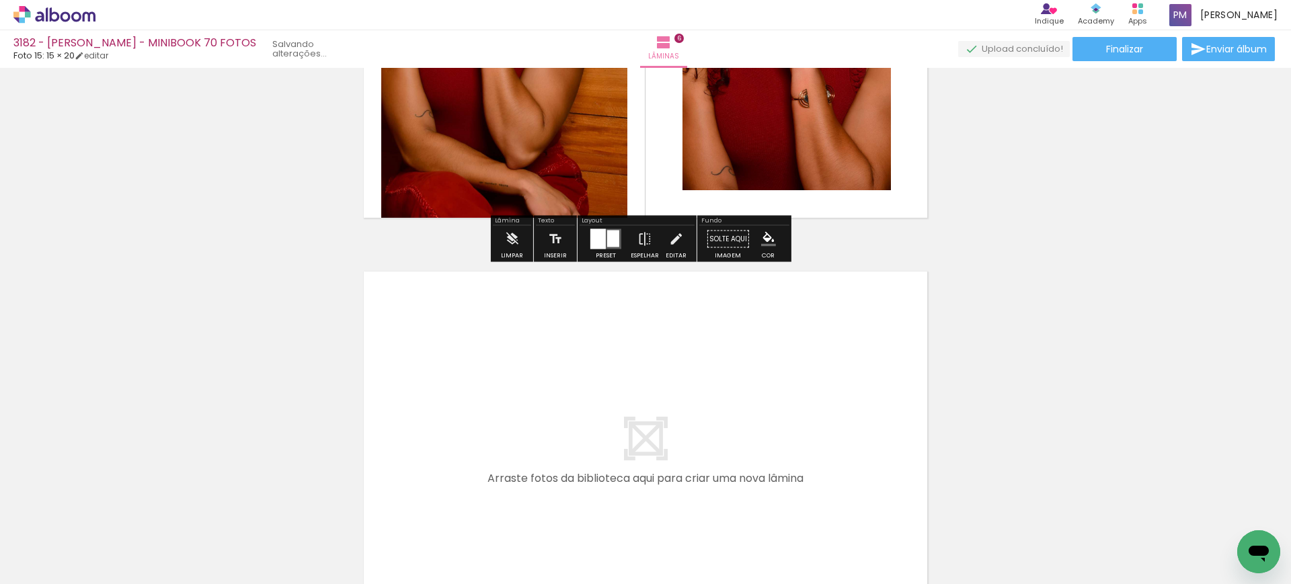
scroll to position [2409, 0]
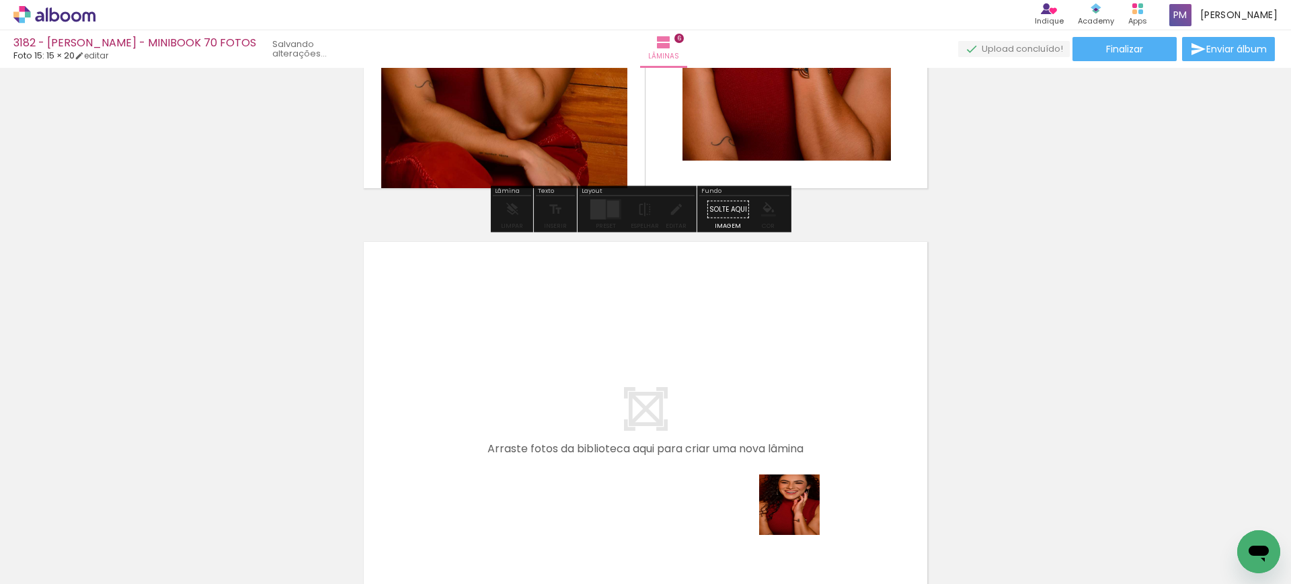
drag, startPoint x: 800, startPoint y: 515, endPoint x: 862, endPoint y: 500, distance: 64.4
click at [644, 383] on quentale-workspace at bounding box center [645, 292] width 1291 height 584
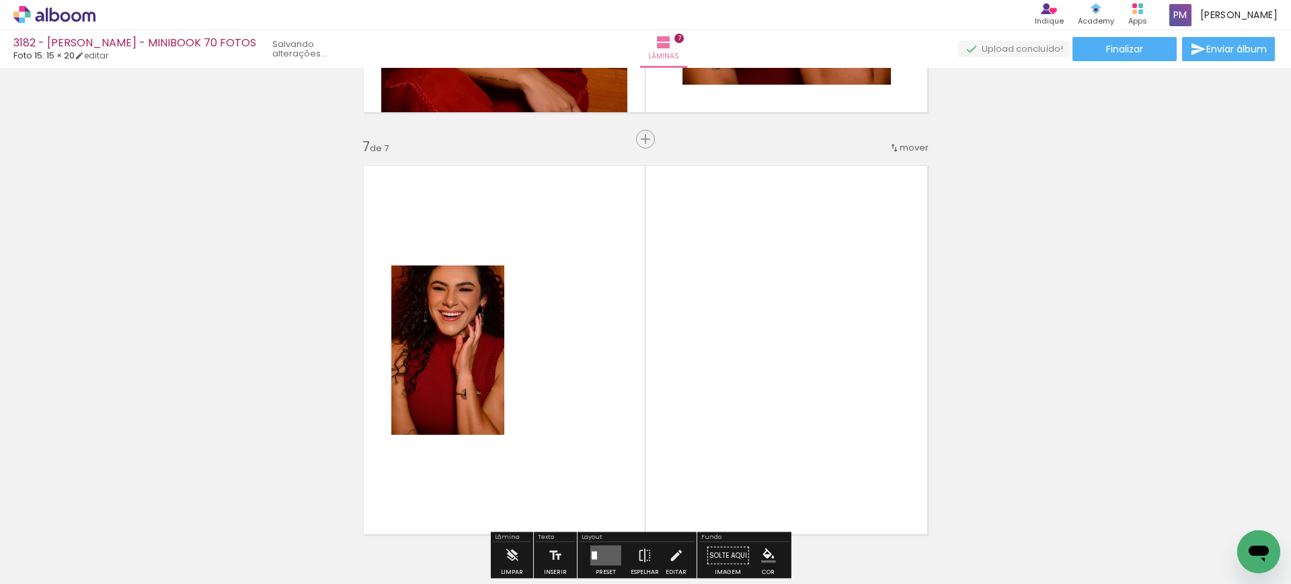
scroll to position [2551, 0]
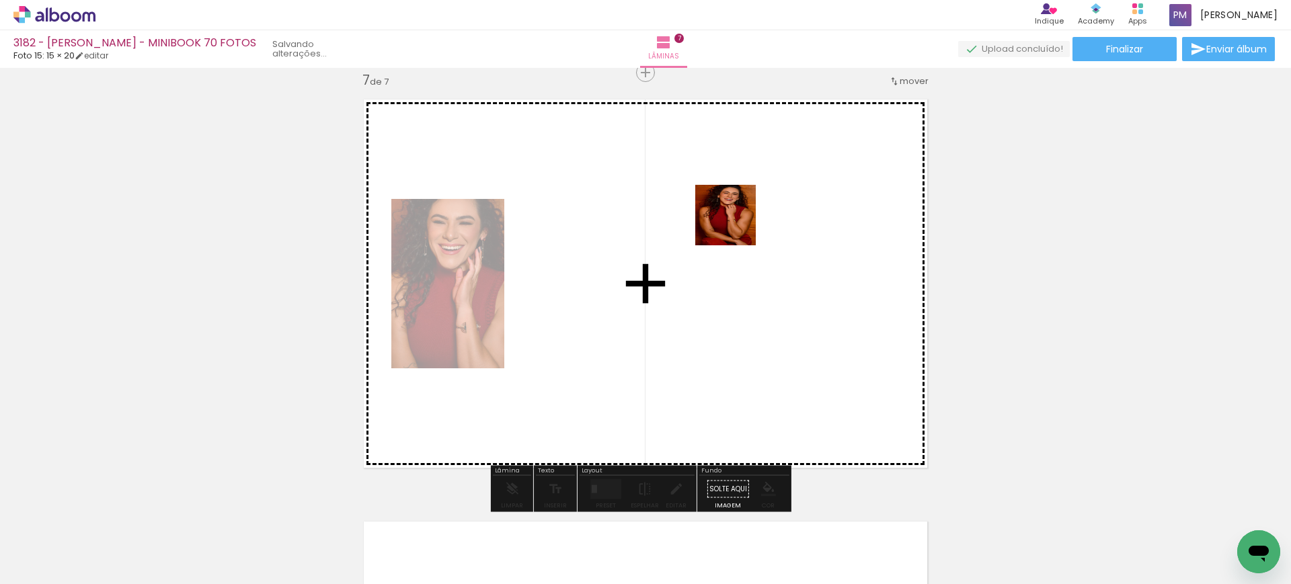
drag, startPoint x: 834, startPoint y: 417, endPoint x: 588, endPoint y: 436, distance: 246.2
click at [644, 235] on quentale-workspace at bounding box center [645, 292] width 1291 height 584
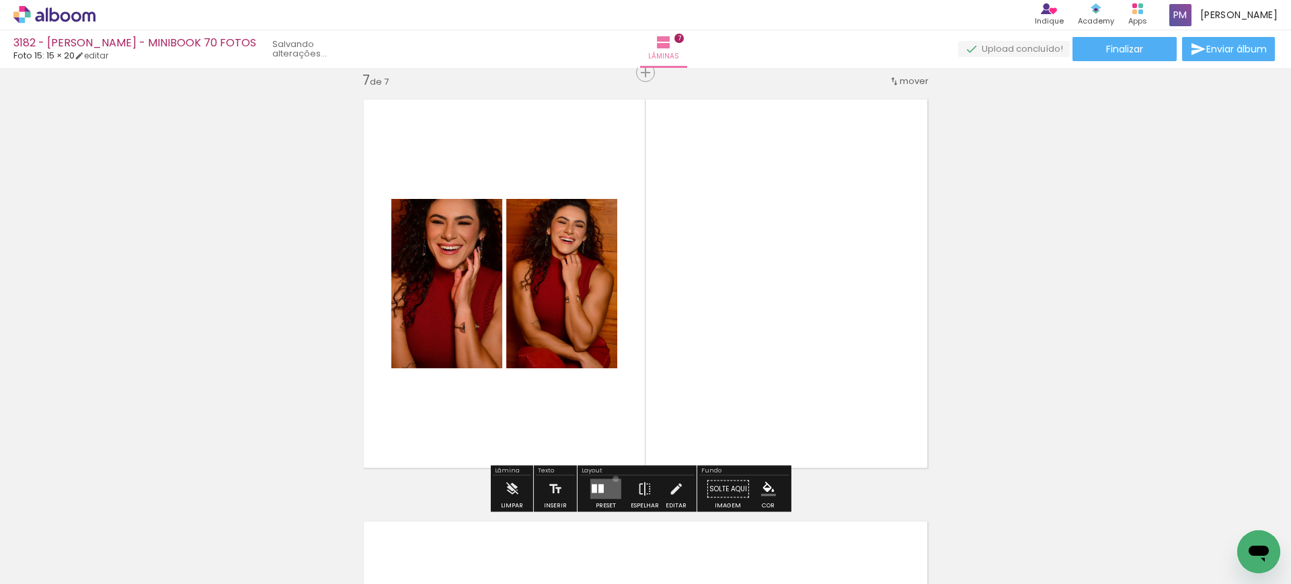
click at [613, 479] on quentale-layouter at bounding box center [605, 489] width 31 height 20
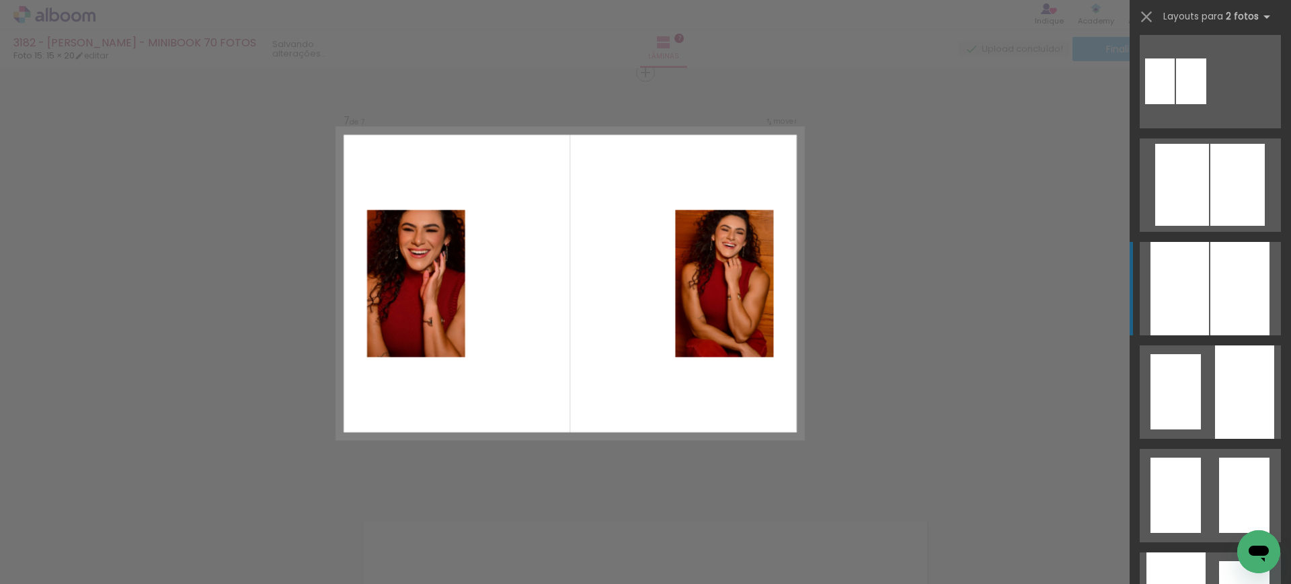
scroll to position [0, 0]
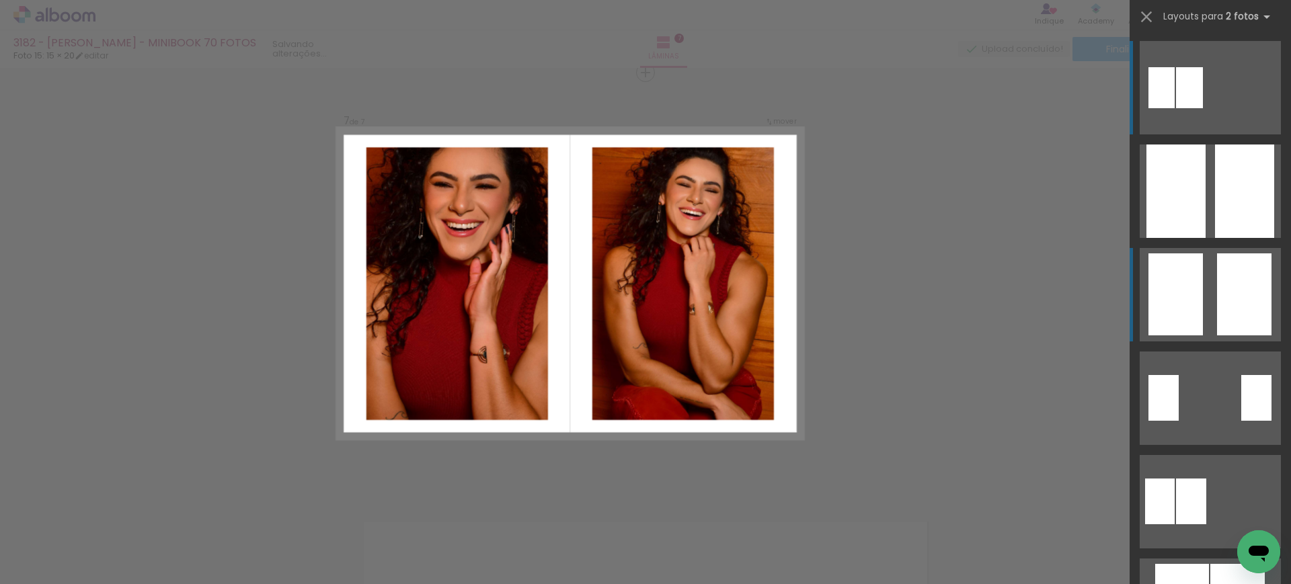
click at [644, 307] on quentale-layouter at bounding box center [1210, 294] width 141 height 93
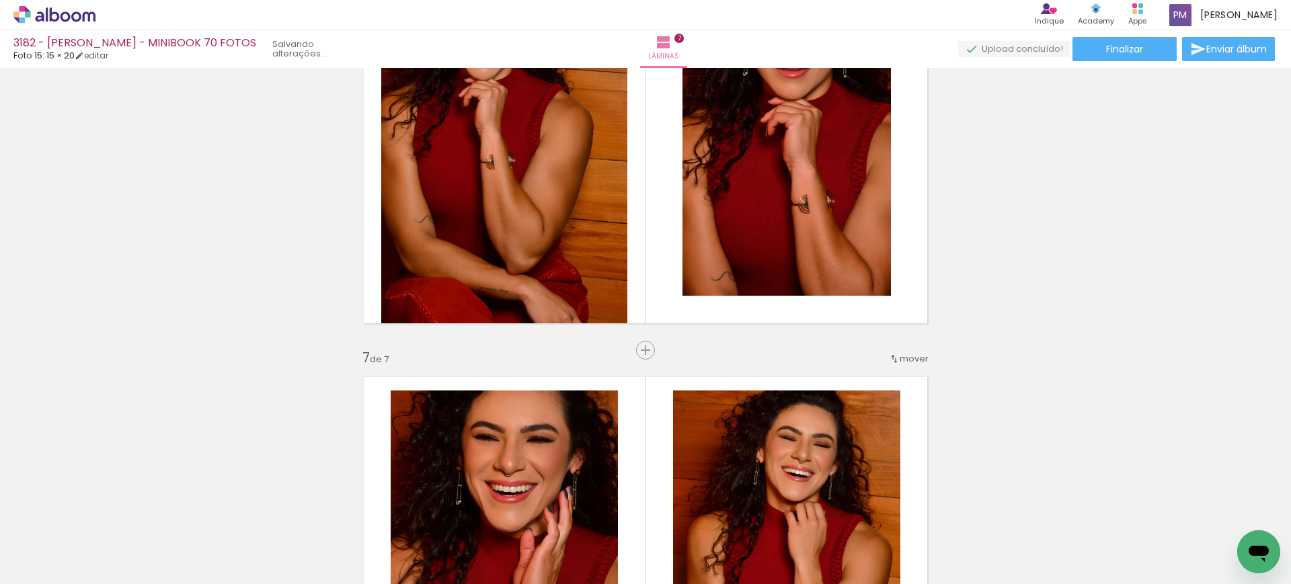
scroll to position [2411, 0]
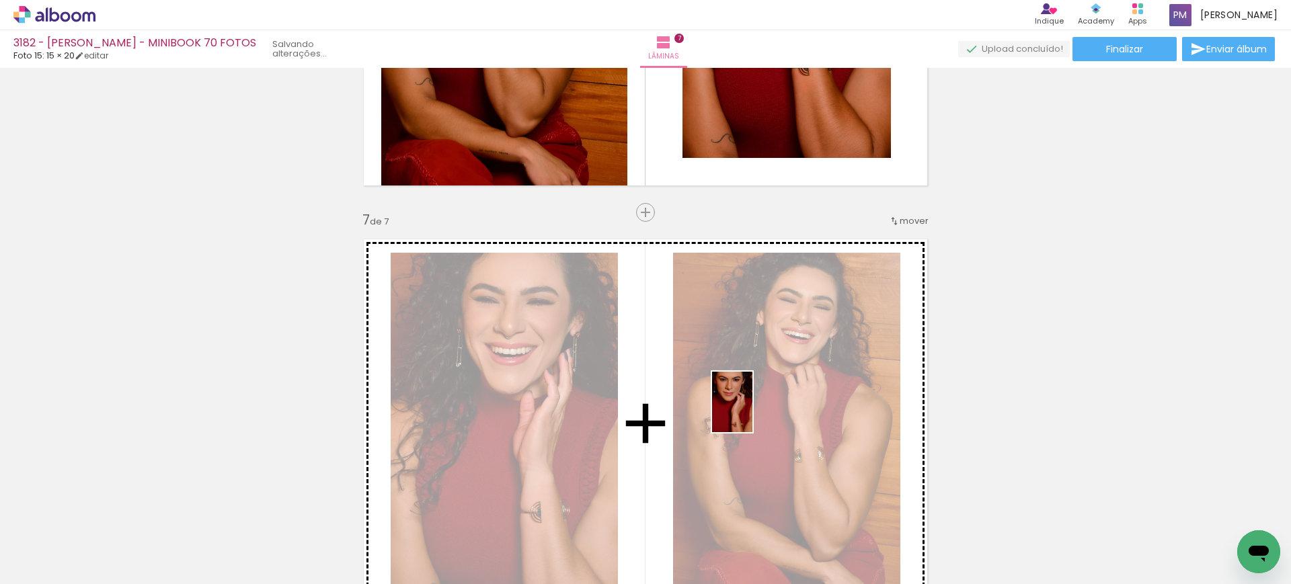
drag, startPoint x: 973, startPoint y: 563, endPoint x: 765, endPoint y: 387, distance: 273.4
click at [644, 387] on quentale-workspace at bounding box center [645, 292] width 1291 height 584
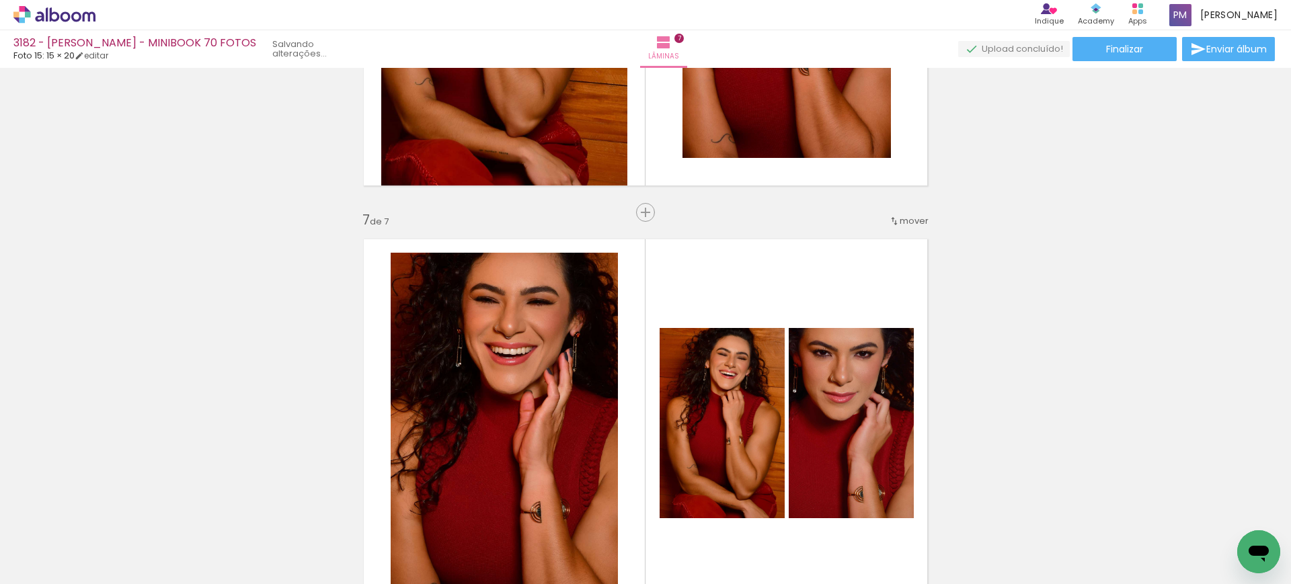
scroll to position [2692, 0]
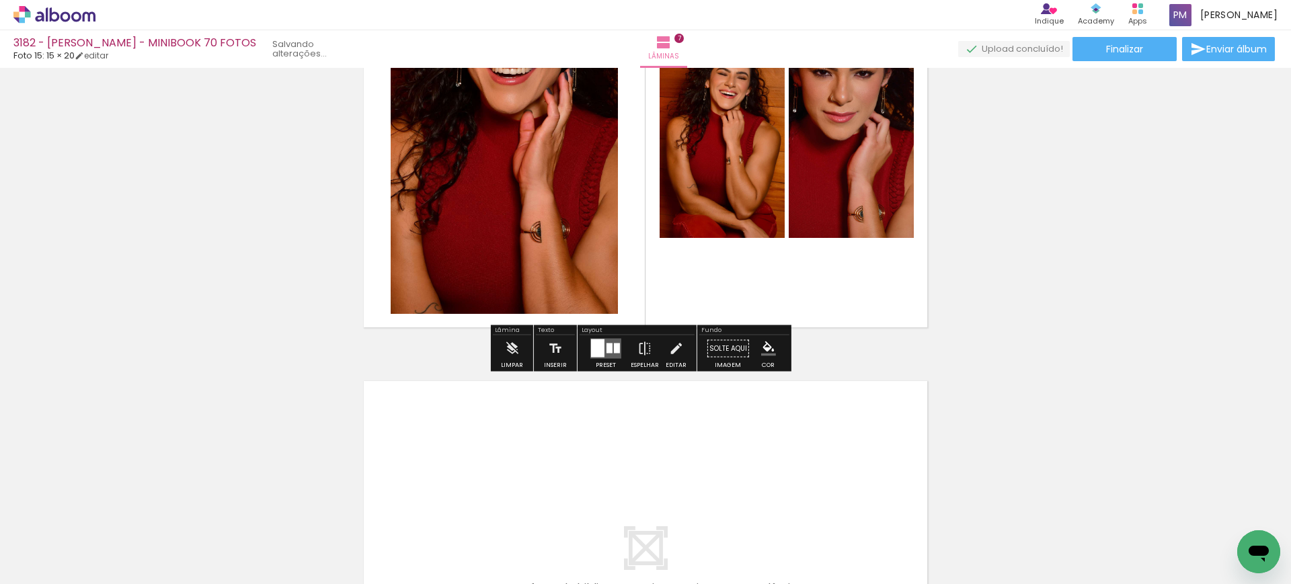
click at [591, 347] on div at bounding box center [597, 349] width 13 height 18
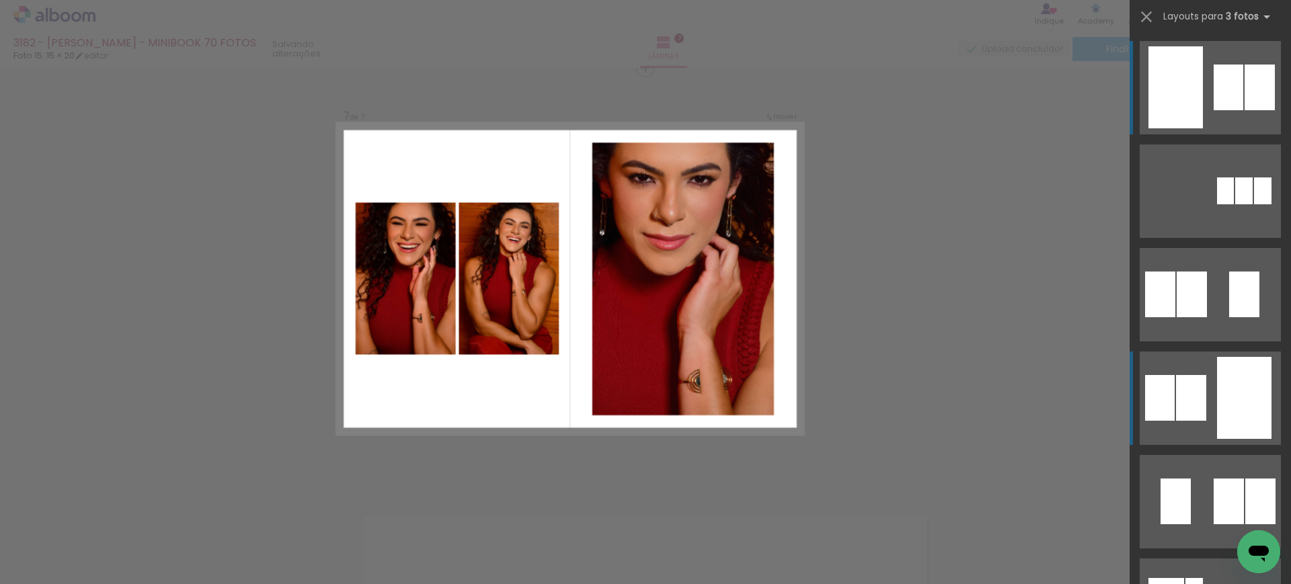
scroll to position [2551, 0]
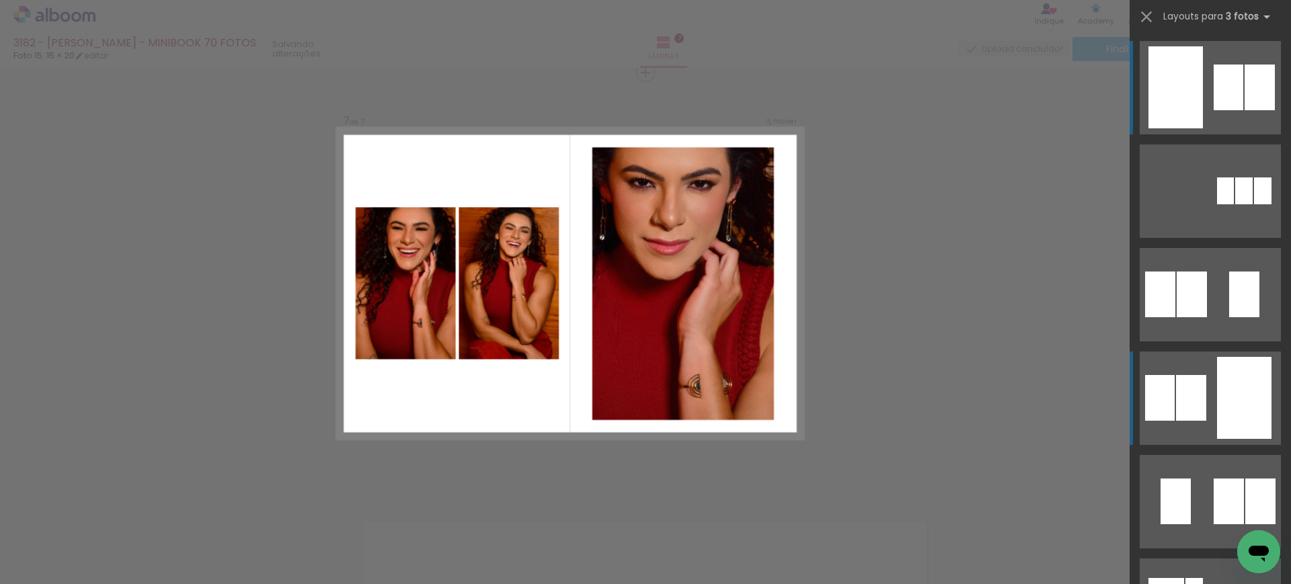
click at [644, 411] on div at bounding box center [1244, 398] width 54 height 82
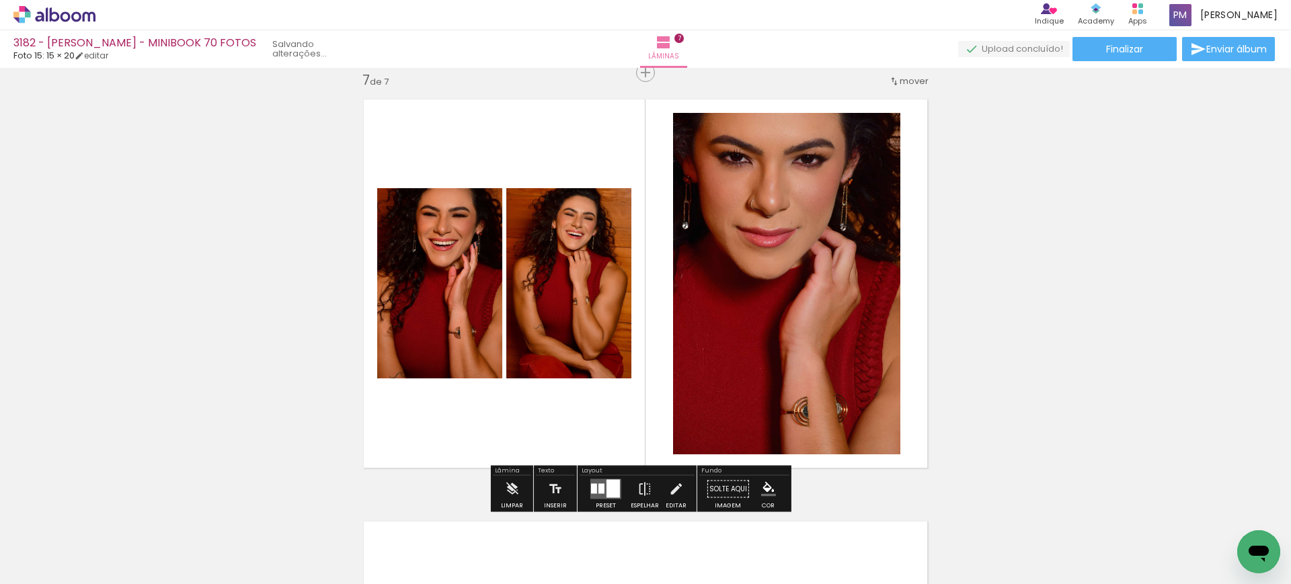
drag, startPoint x: 599, startPoint y: 490, endPoint x: 1160, endPoint y: 358, distance: 576.2
click at [600, 488] on div at bounding box center [601, 489] width 6 height 10
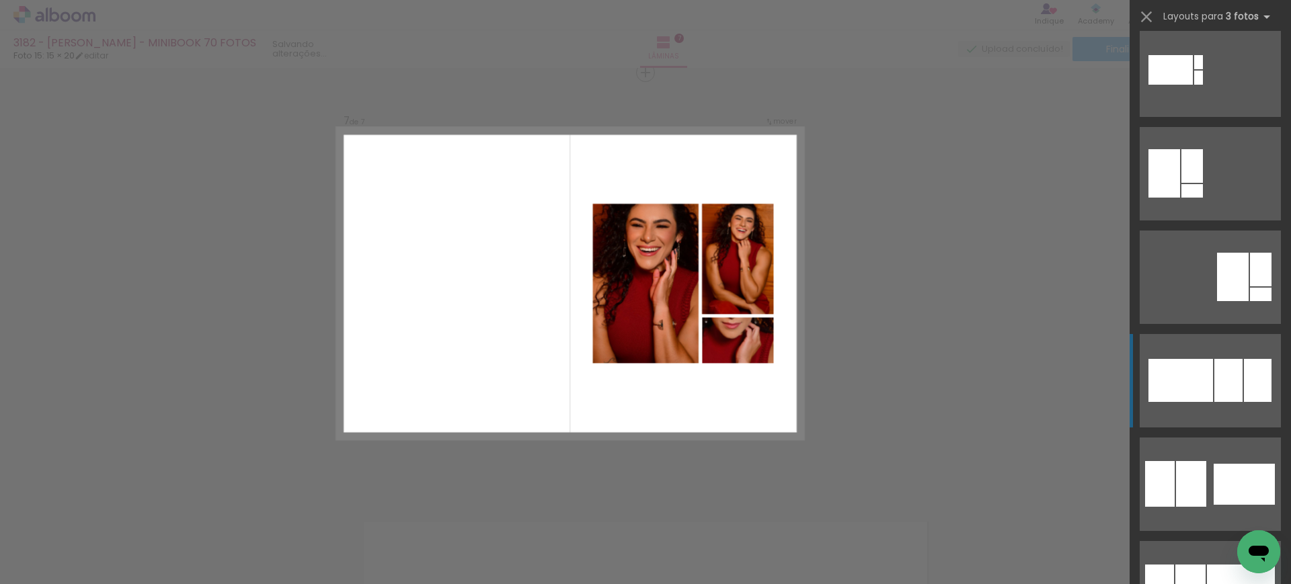
scroll to position [3953, 0]
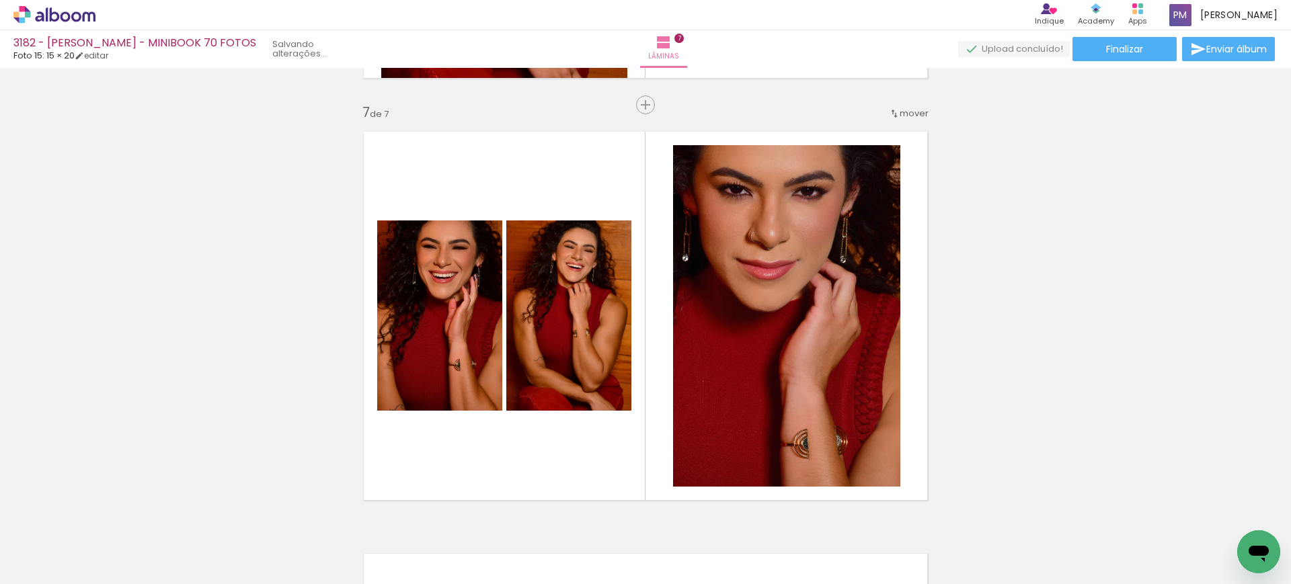
scroll to position [2551, 0]
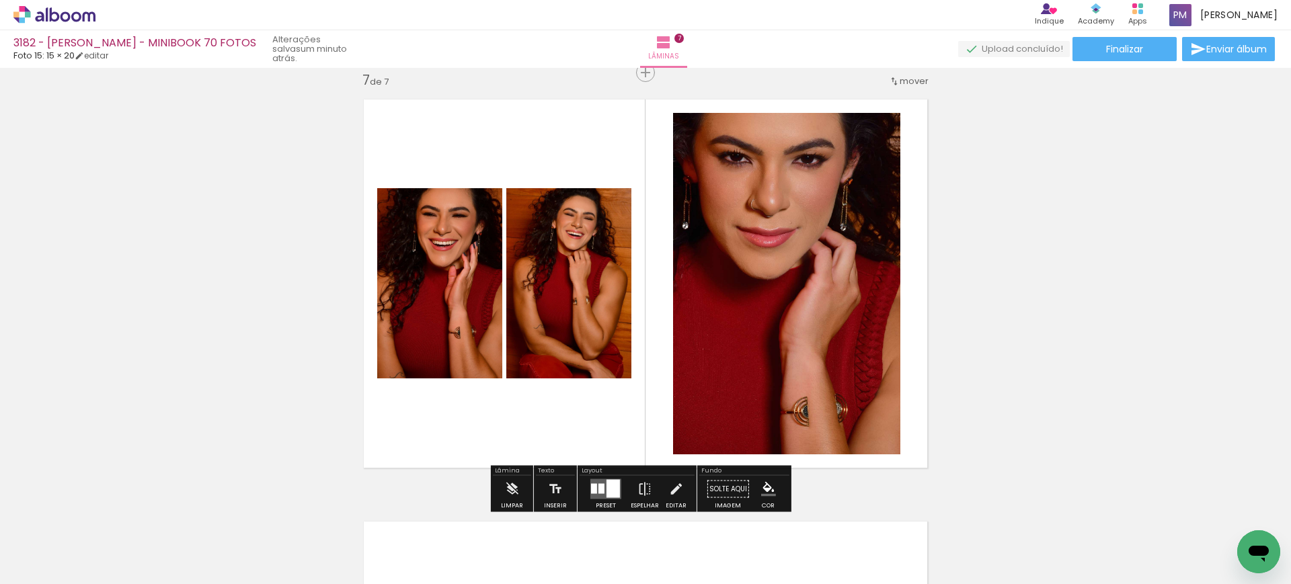
click at [599, 490] on div at bounding box center [601, 489] width 6 height 10
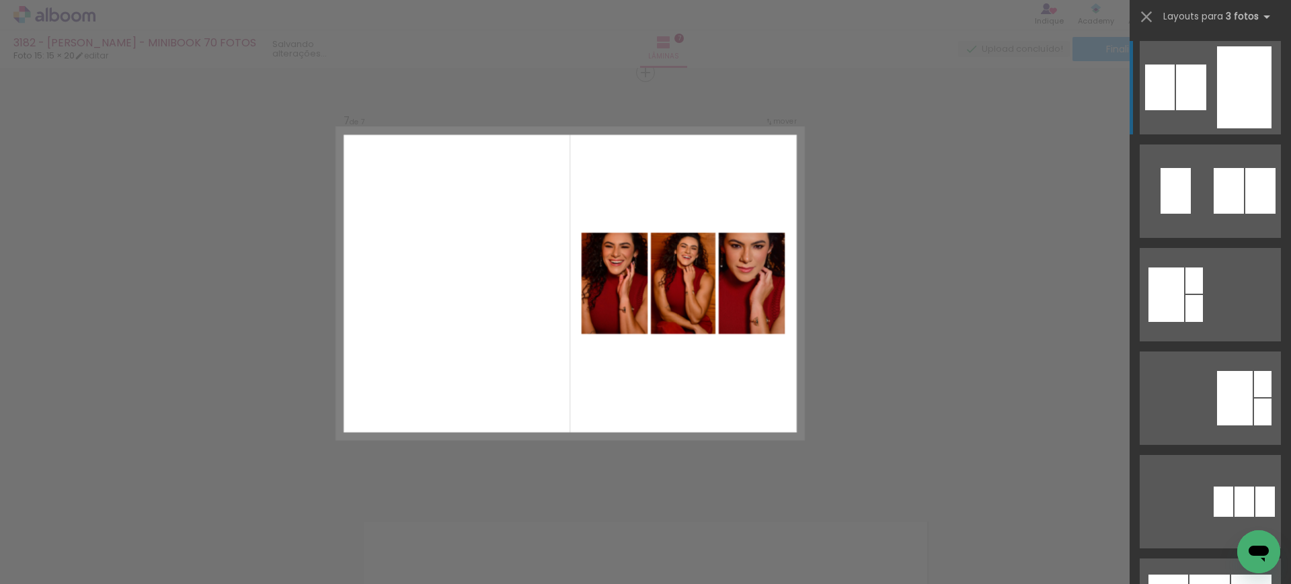
scroll to position [731, 0]
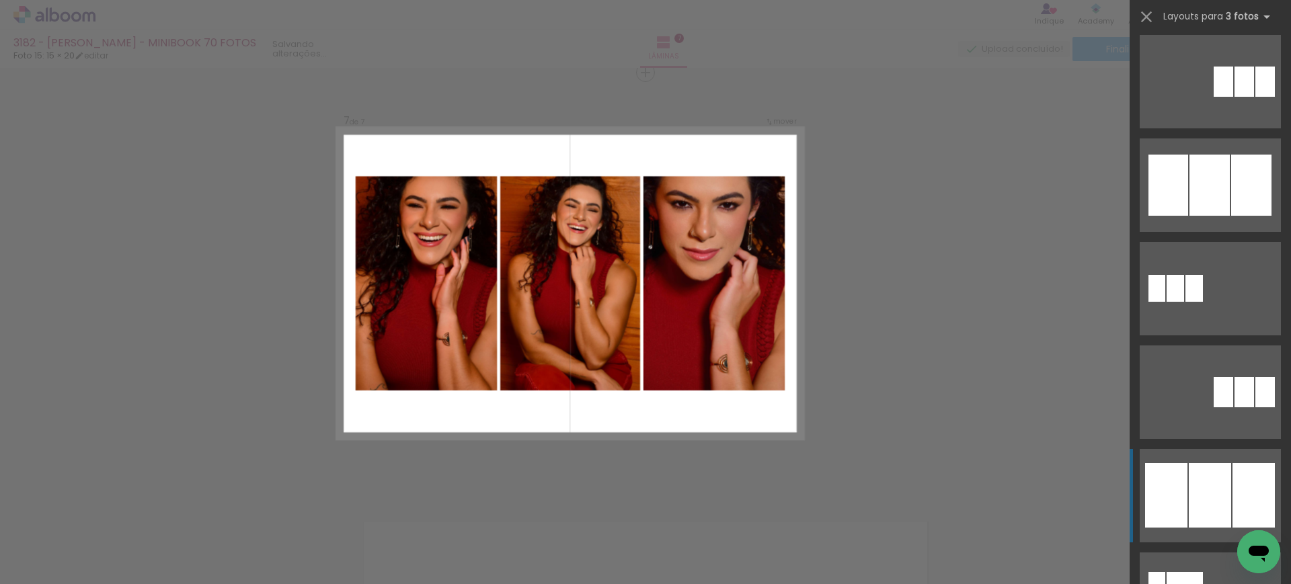
click at [644, 500] on div at bounding box center [1210, 495] width 42 height 65
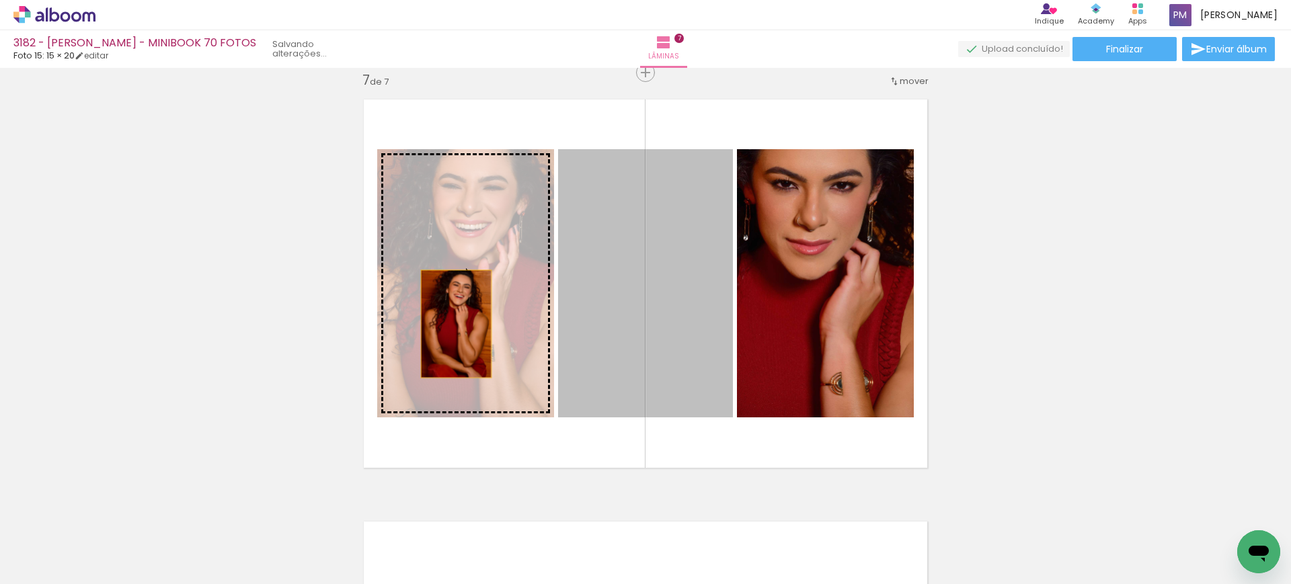
drag, startPoint x: 669, startPoint y: 338, endPoint x: 447, endPoint y: 324, distance: 222.3
click at [0, 0] on slot at bounding box center [0, 0] width 0 height 0
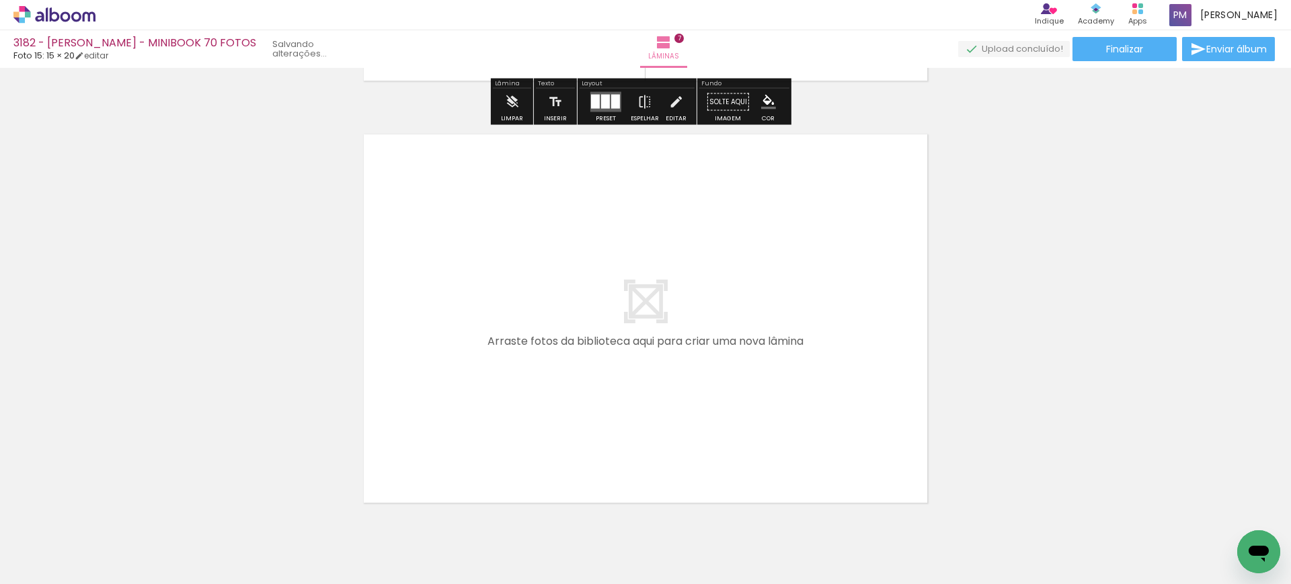
scroll to position [2971, 0]
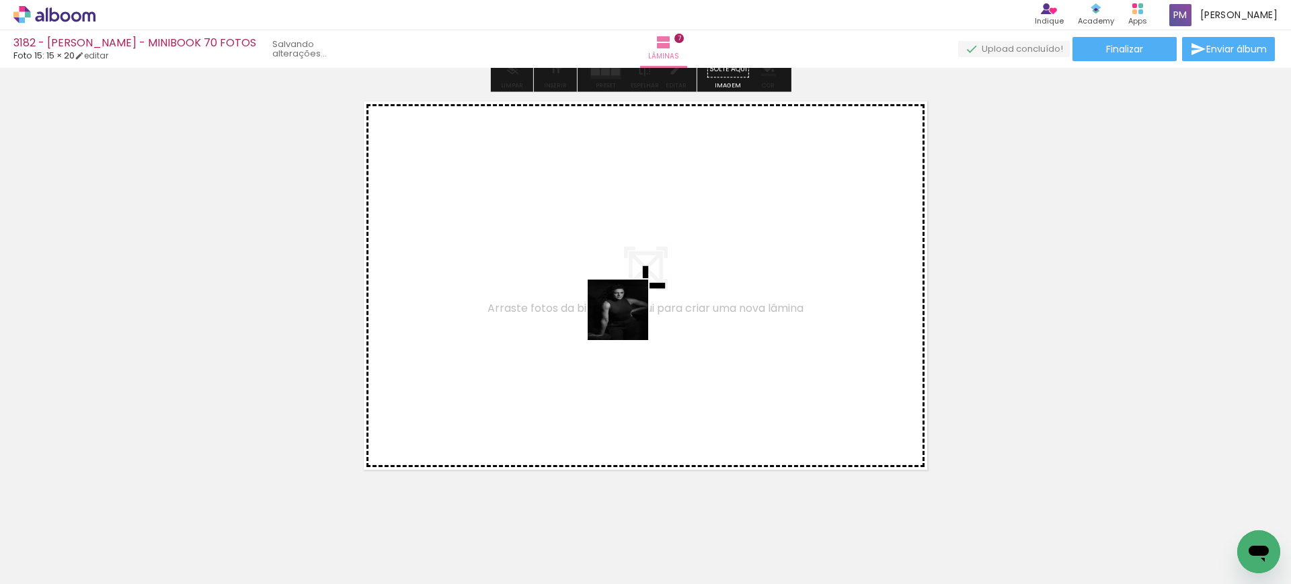
drag, startPoint x: 809, startPoint y: 352, endPoint x: 627, endPoint y: 319, distance: 184.6
click at [627, 319] on quentale-workspace at bounding box center [645, 292] width 1291 height 584
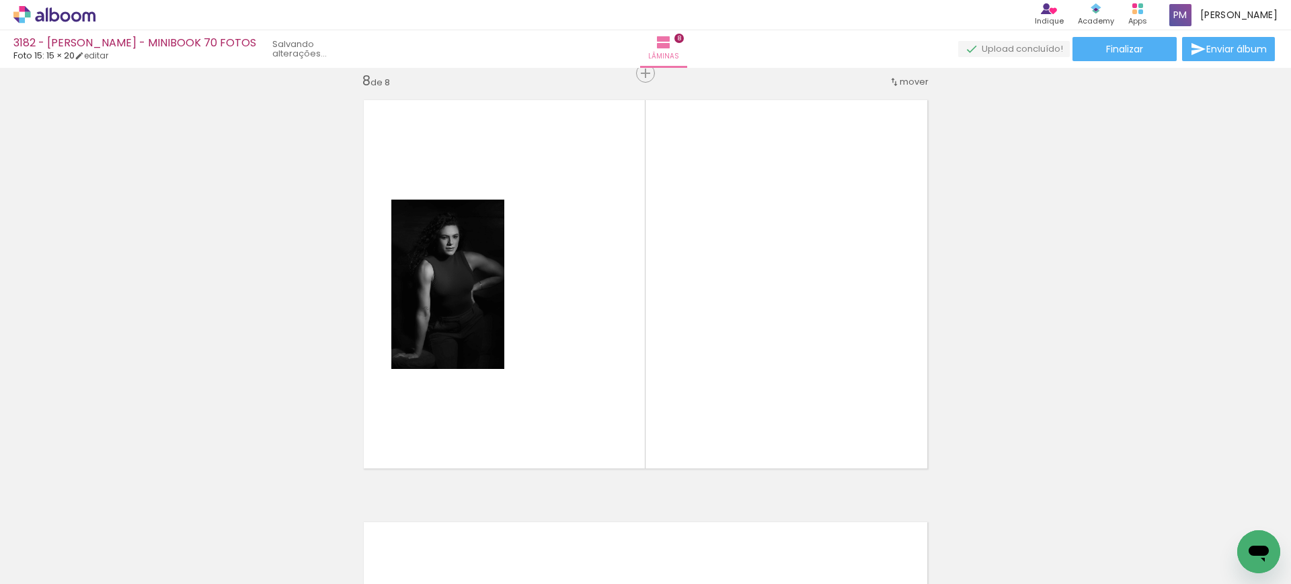
scroll to position [2973, 0]
drag, startPoint x: 1121, startPoint y: 535, endPoint x: 547, endPoint y: 446, distance: 581.2
click at [644, 293] on quentale-workspace at bounding box center [645, 292] width 1291 height 584
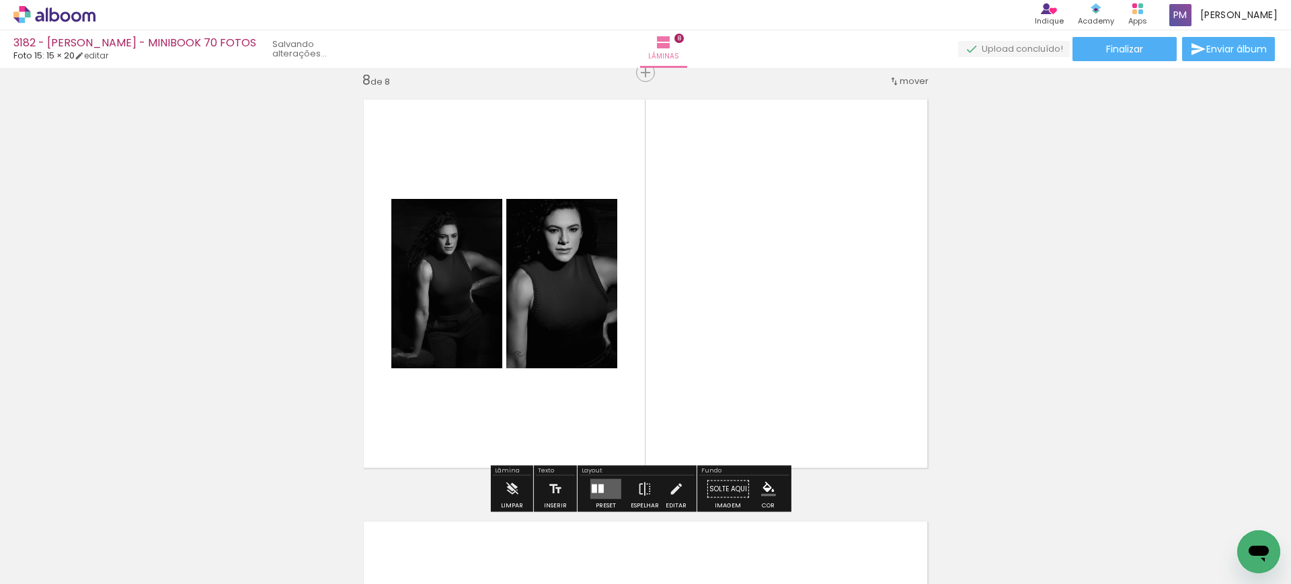
click at [644, 482] on iron-icon "color picker" at bounding box center [768, 489] width 15 height 15
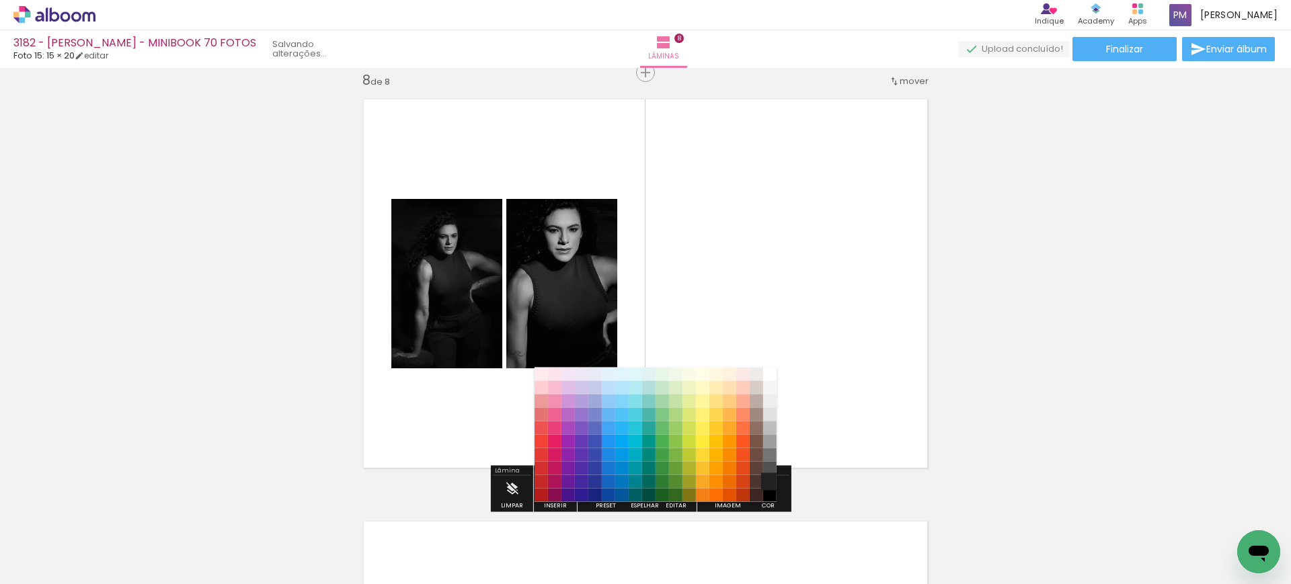
click at [644, 481] on paper-item "#212121" at bounding box center [769, 481] width 13 height 13
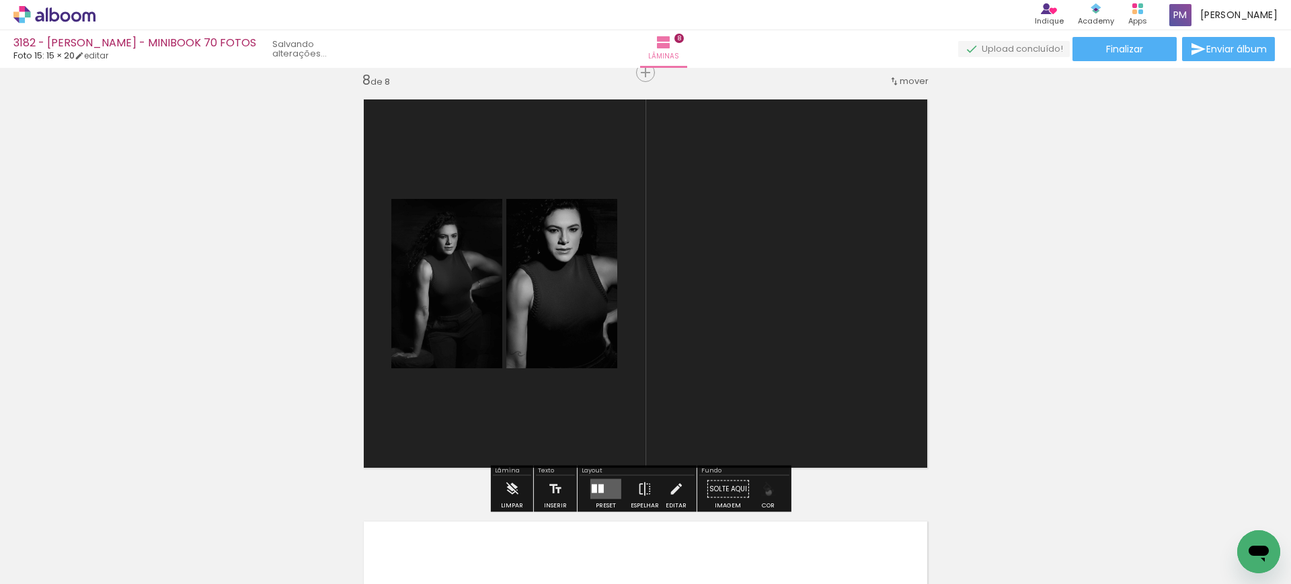
click at [644, 492] on iron-icon "color picker" at bounding box center [768, 489] width 15 height 15
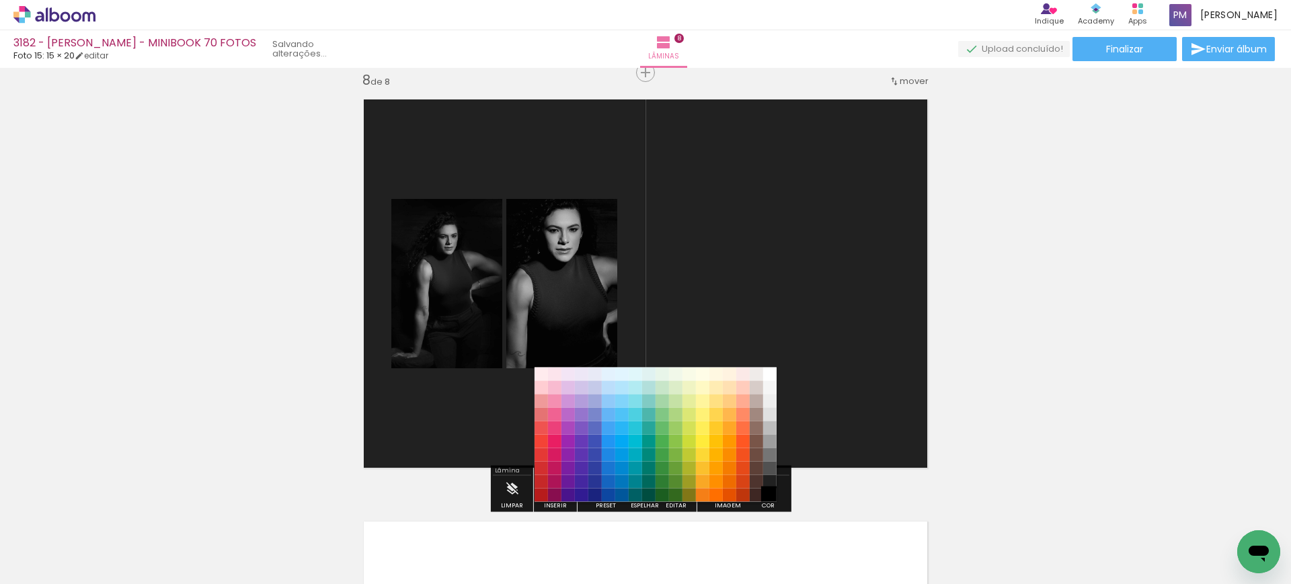
click at [644, 492] on paper-item "#000000" at bounding box center [769, 495] width 13 height 13
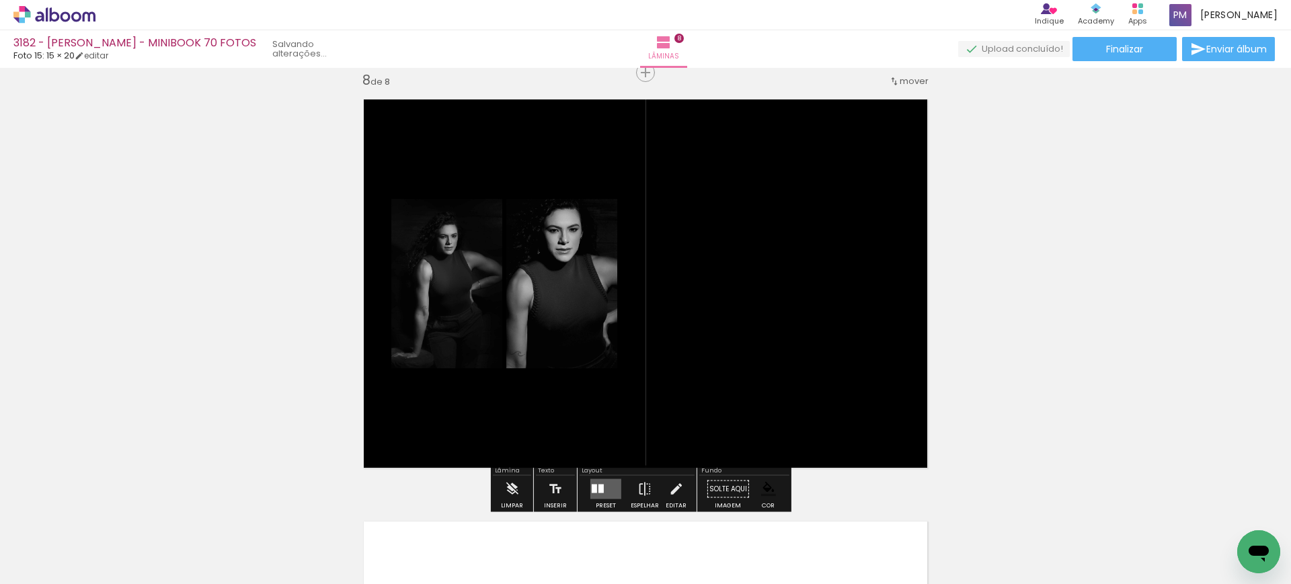
click at [597, 481] on quentale-layouter at bounding box center [605, 489] width 31 height 20
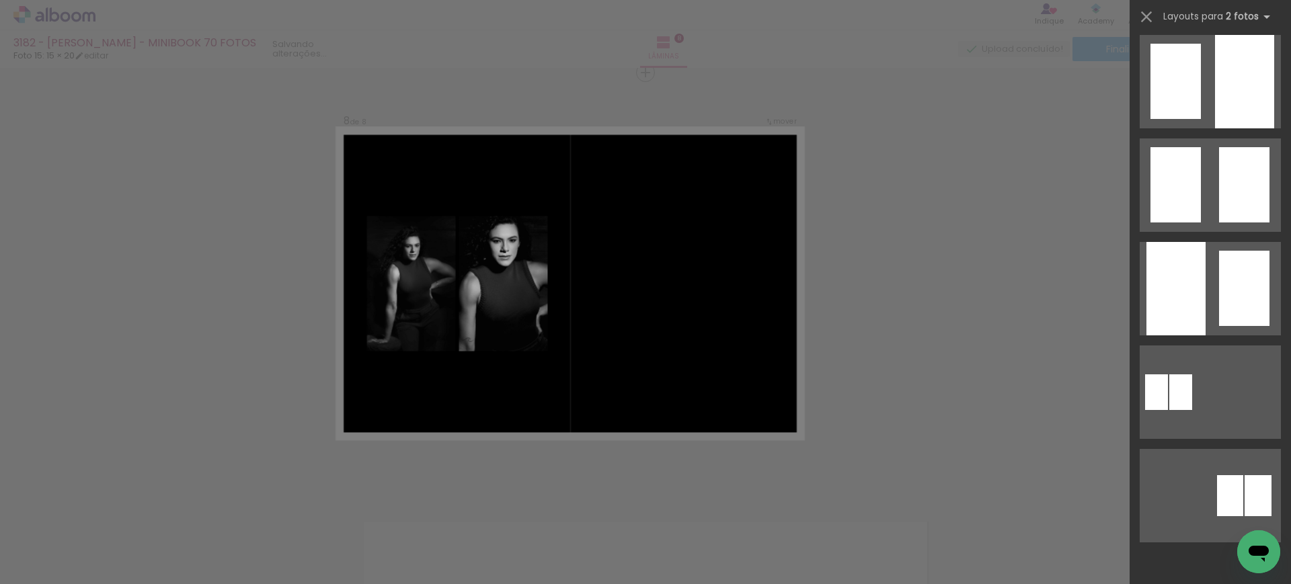
scroll to position [0, 0]
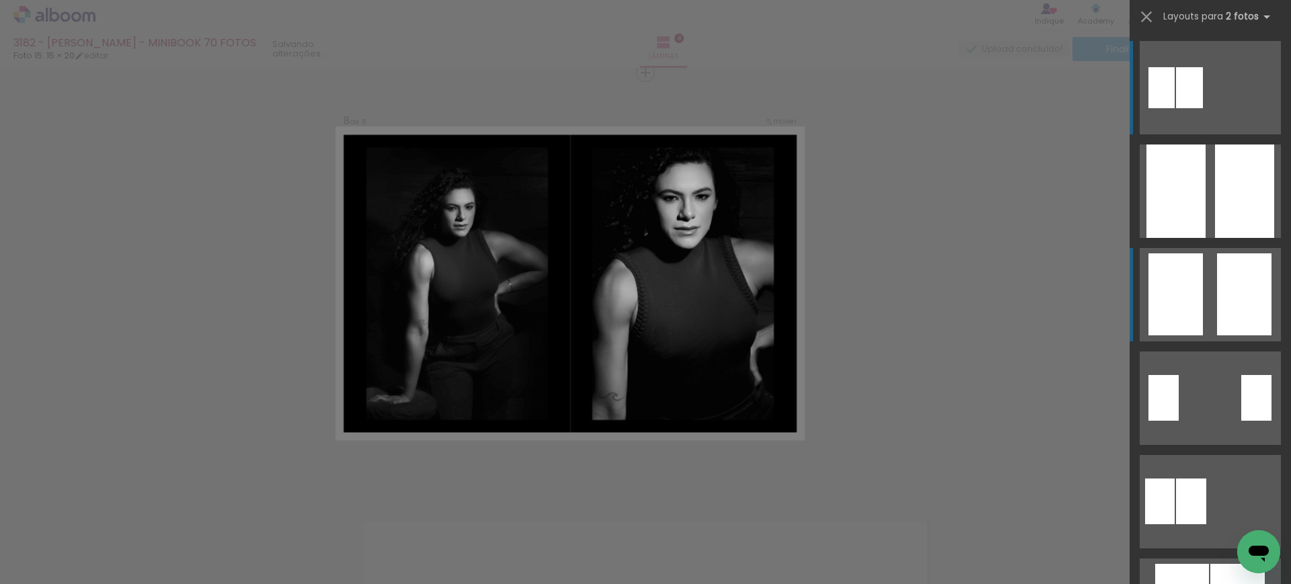
click at [644, 300] on div at bounding box center [1244, 295] width 54 height 82
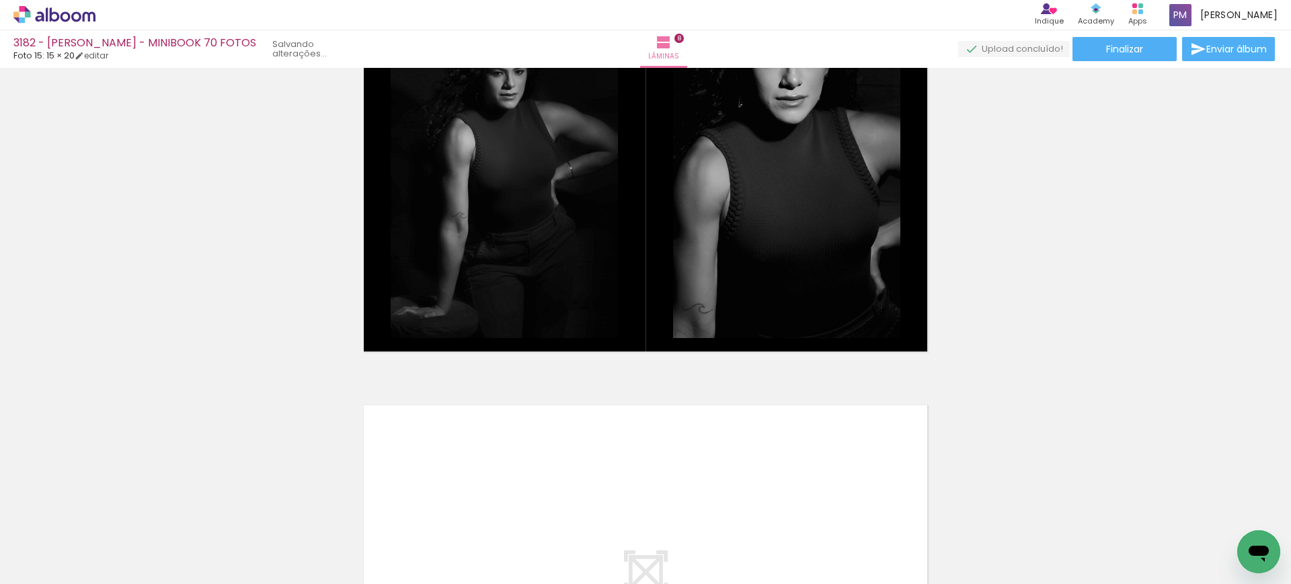
scroll to position [3281, 0]
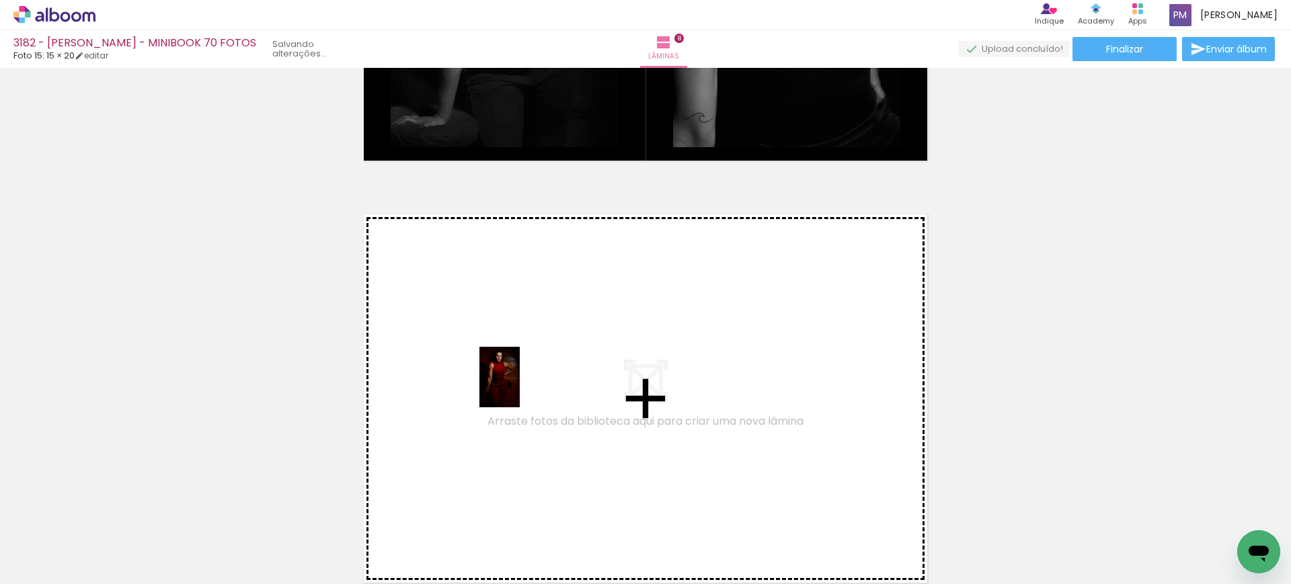
drag, startPoint x: 490, startPoint y: 549, endPoint x: 520, endPoint y: 387, distance: 165.5
click at [520, 387] on quentale-workspace at bounding box center [645, 292] width 1291 height 584
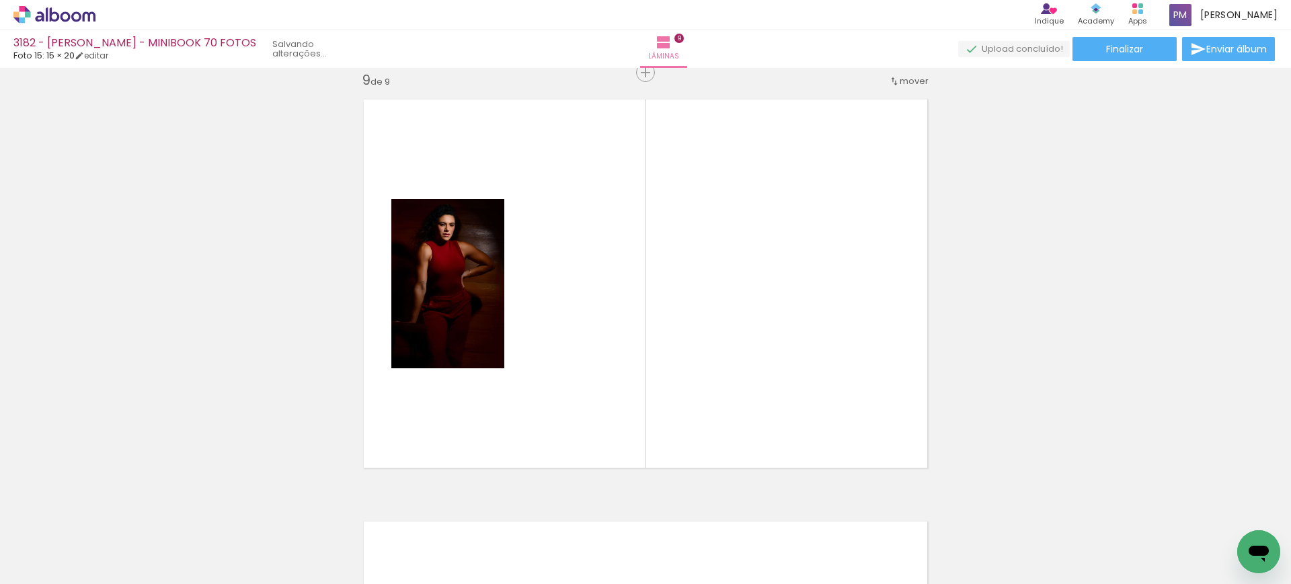
scroll to position [0, 1994]
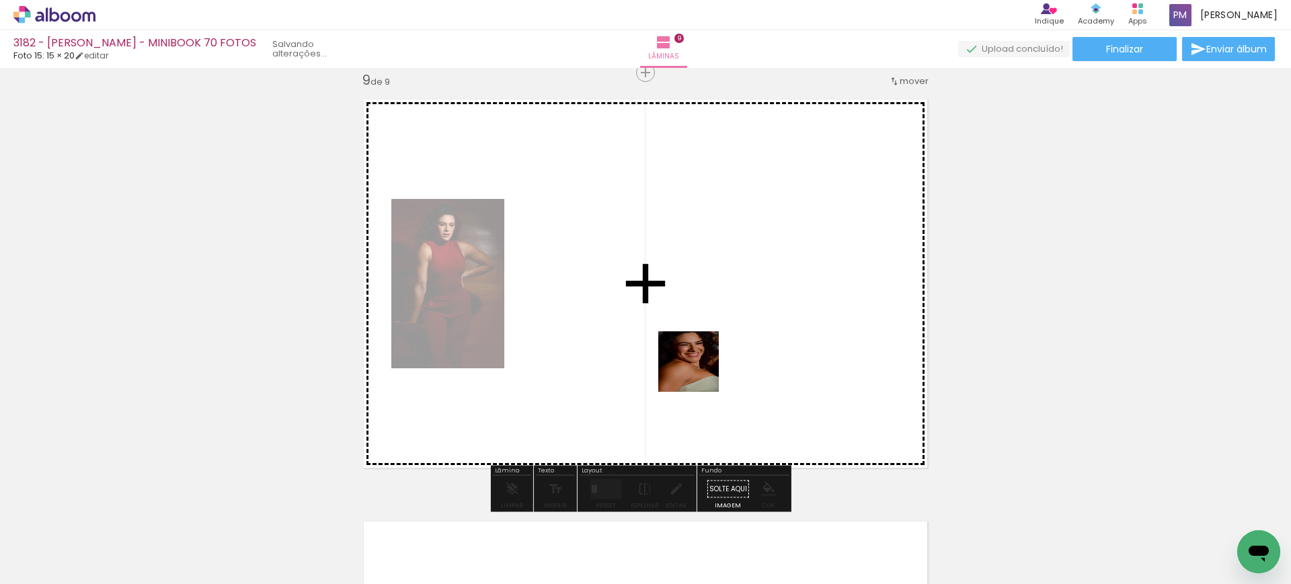
drag, startPoint x: 719, startPoint y: 543, endPoint x: 699, endPoint y: 372, distance: 172.0
click at [644, 372] on quentale-workspace at bounding box center [645, 292] width 1291 height 584
